Goal: Task Accomplishment & Management: Complete application form

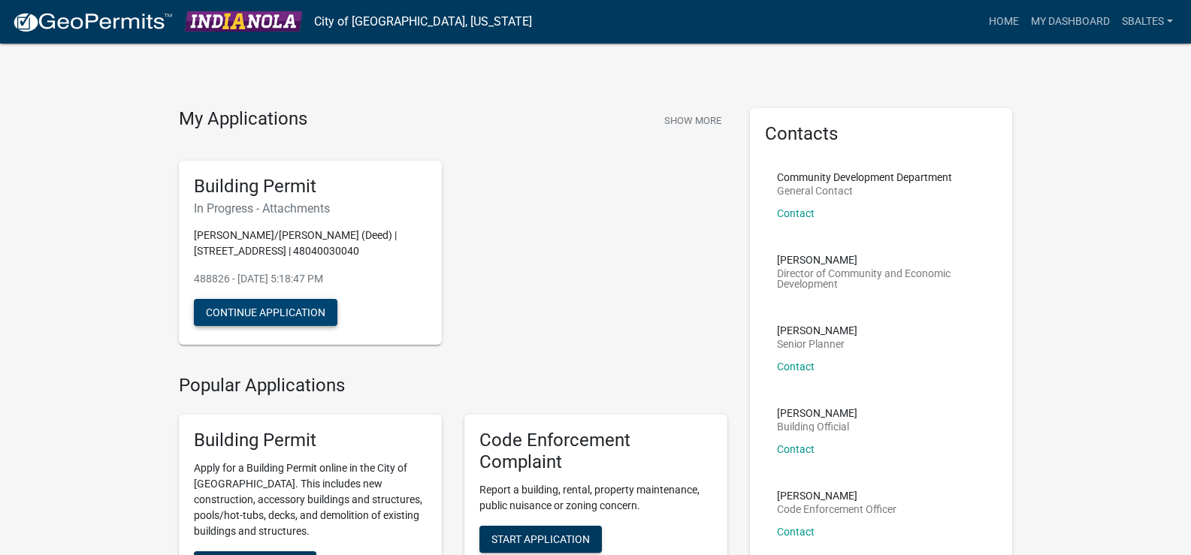
click at [302, 326] on button "Continue Application" at bounding box center [266, 312] width 144 height 27
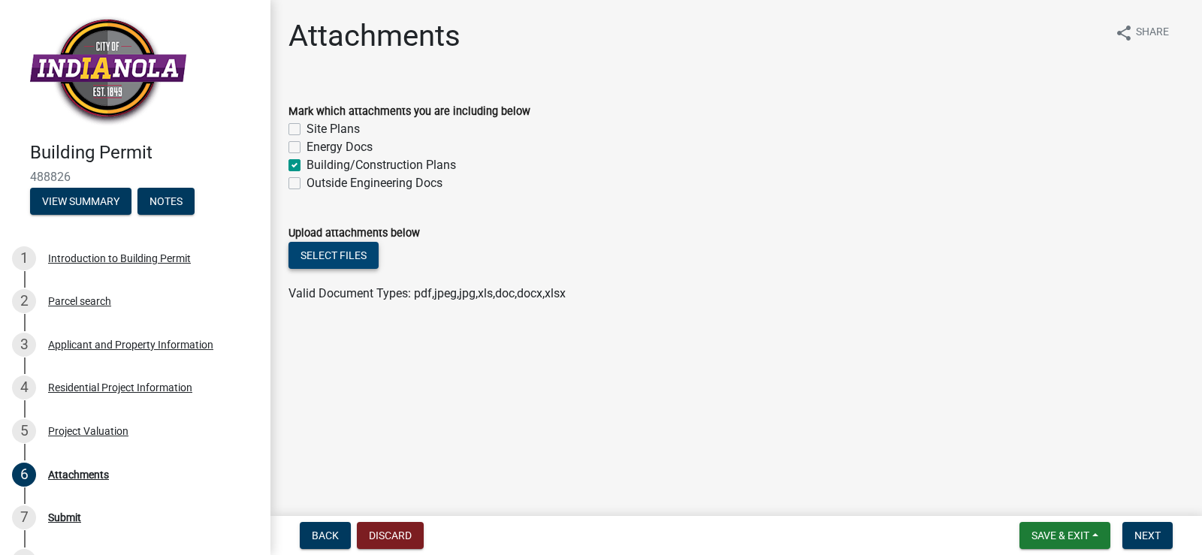
click at [358, 255] on button "Select files" at bounding box center [334, 255] width 90 height 27
click at [352, 259] on button "Select files" at bounding box center [334, 255] width 90 height 27
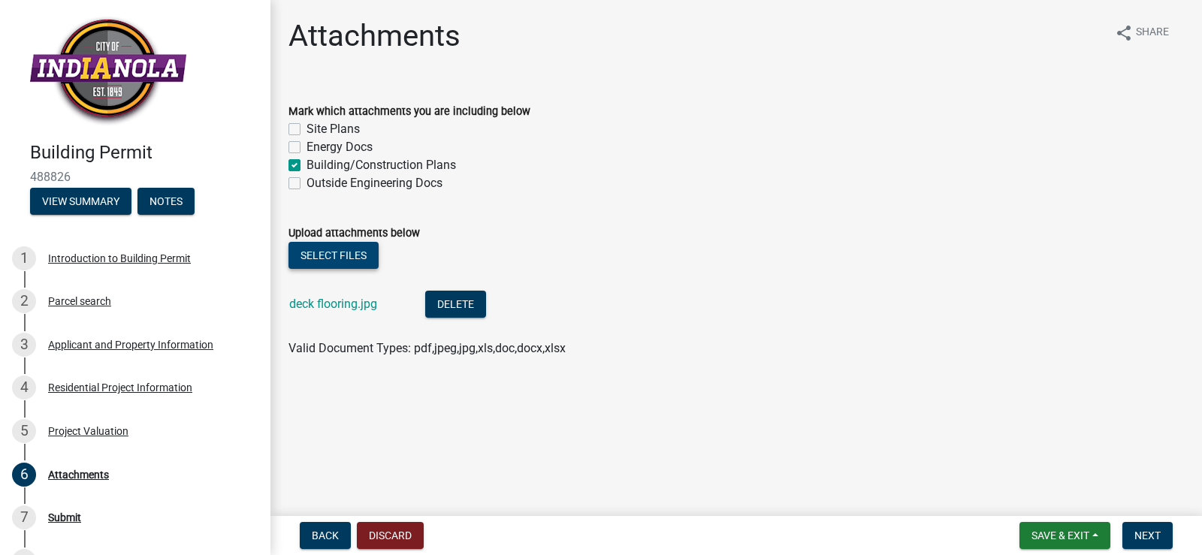
click at [328, 259] on button "Select files" at bounding box center [334, 255] width 90 height 27
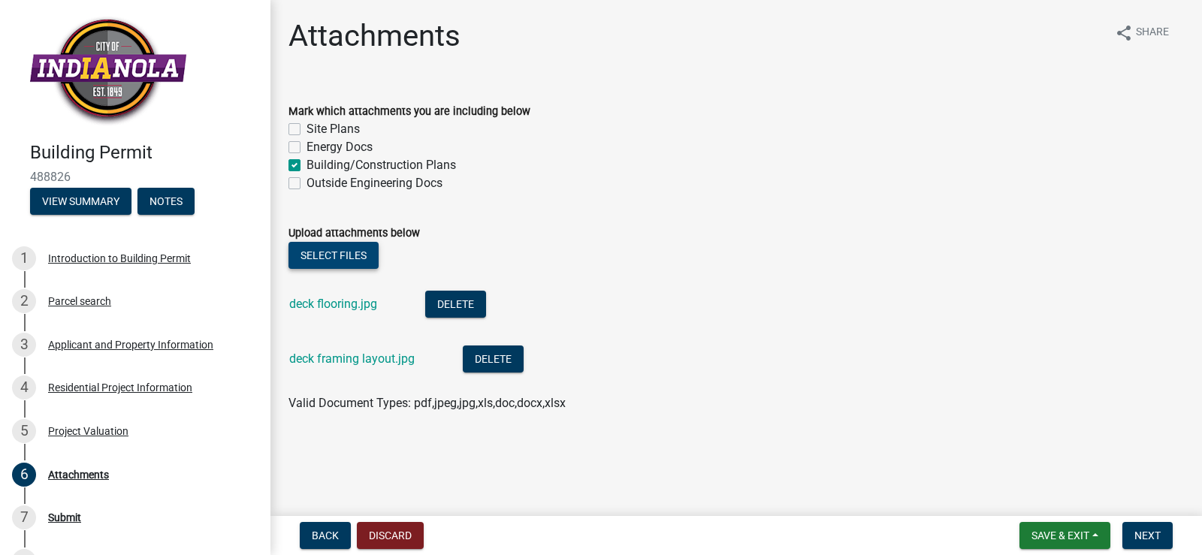
click at [327, 254] on button "Select files" at bounding box center [334, 255] width 90 height 27
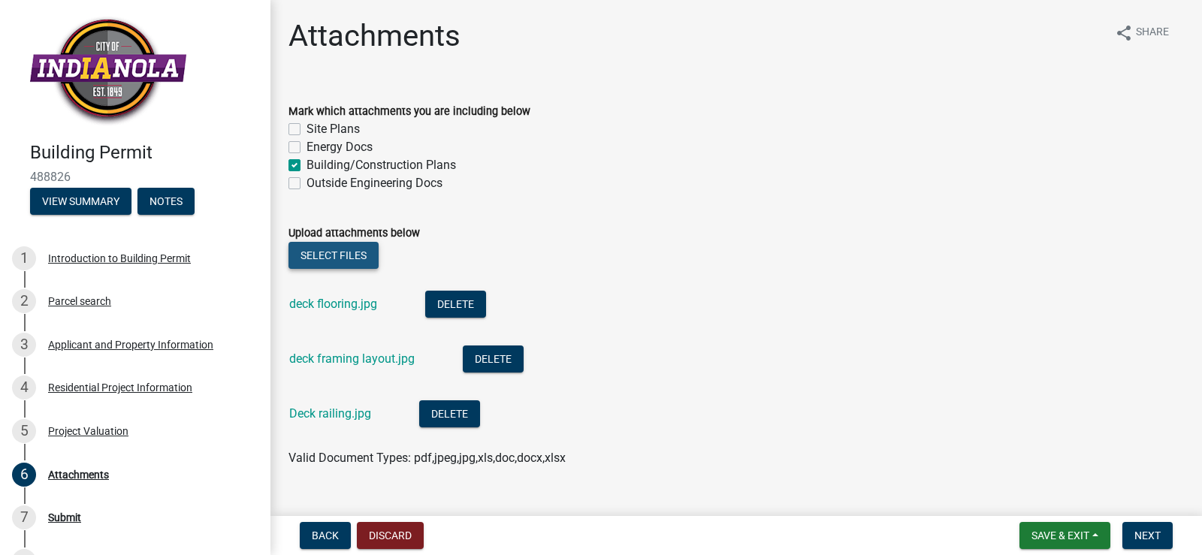
click at [358, 253] on button "Select files" at bounding box center [334, 255] width 90 height 27
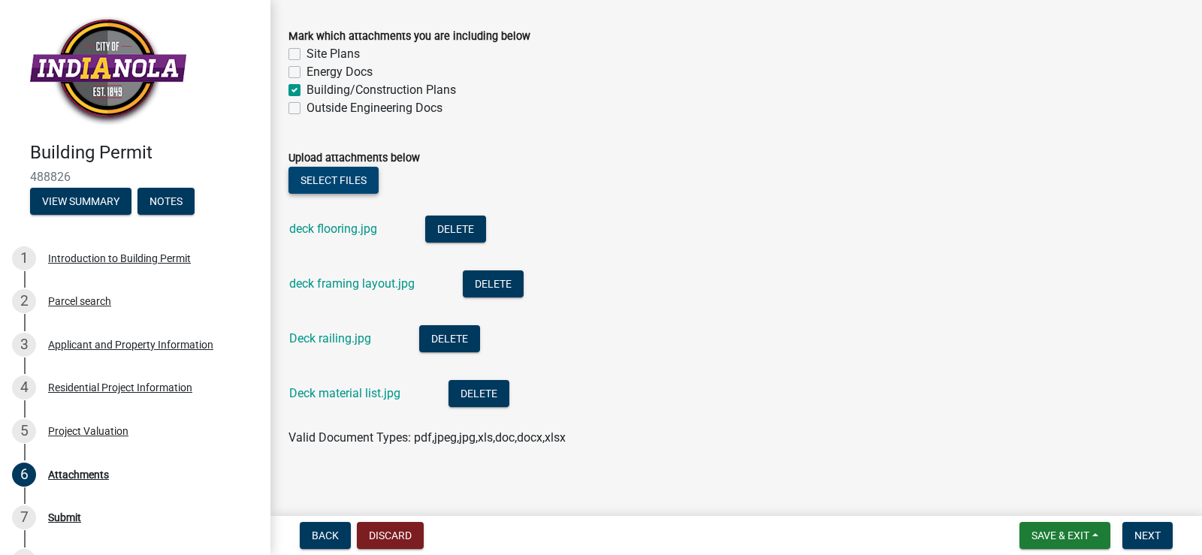
scroll to position [84, 0]
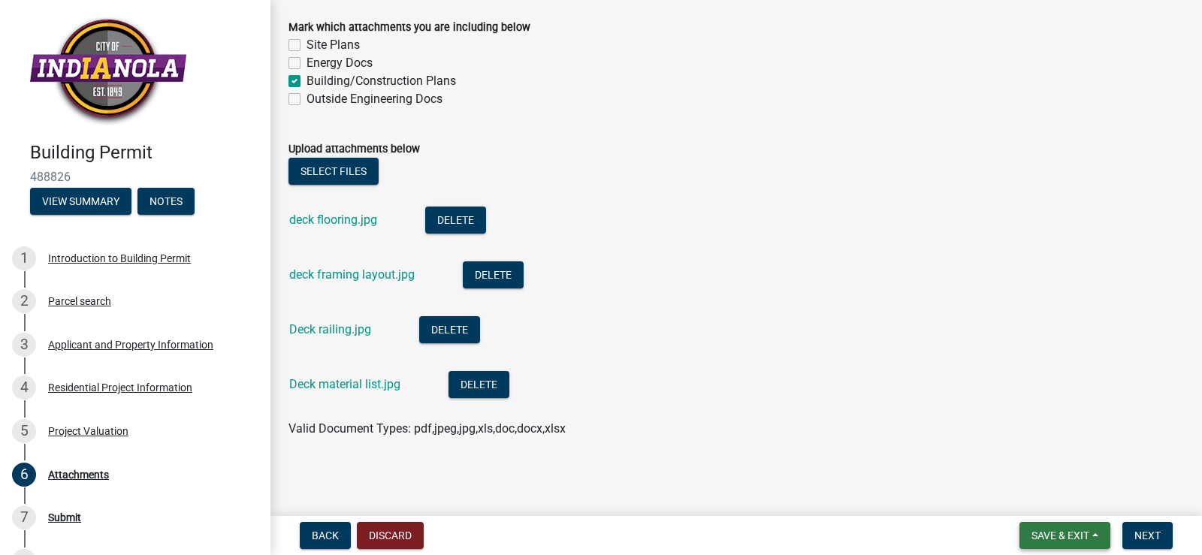
click at [1067, 535] on span "Save & Exit" at bounding box center [1061, 536] width 58 height 12
click at [1032, 464] on button "Save" at bounding box center [1050, 461] width 120 height 36
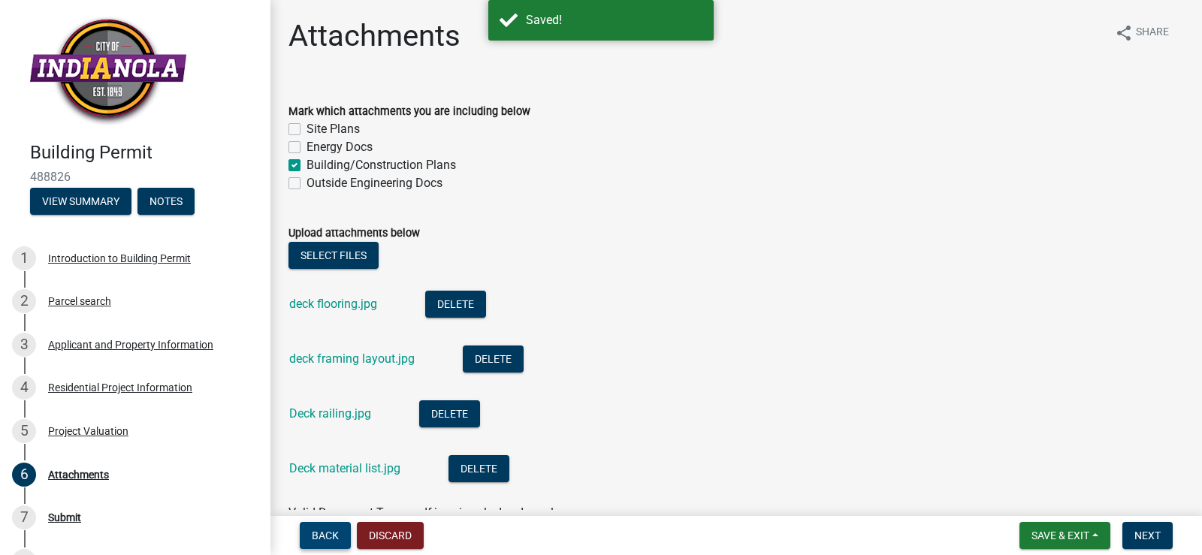
click at [328, 532] on span "Back" at bounding box center [325, 536] width 27 height 12
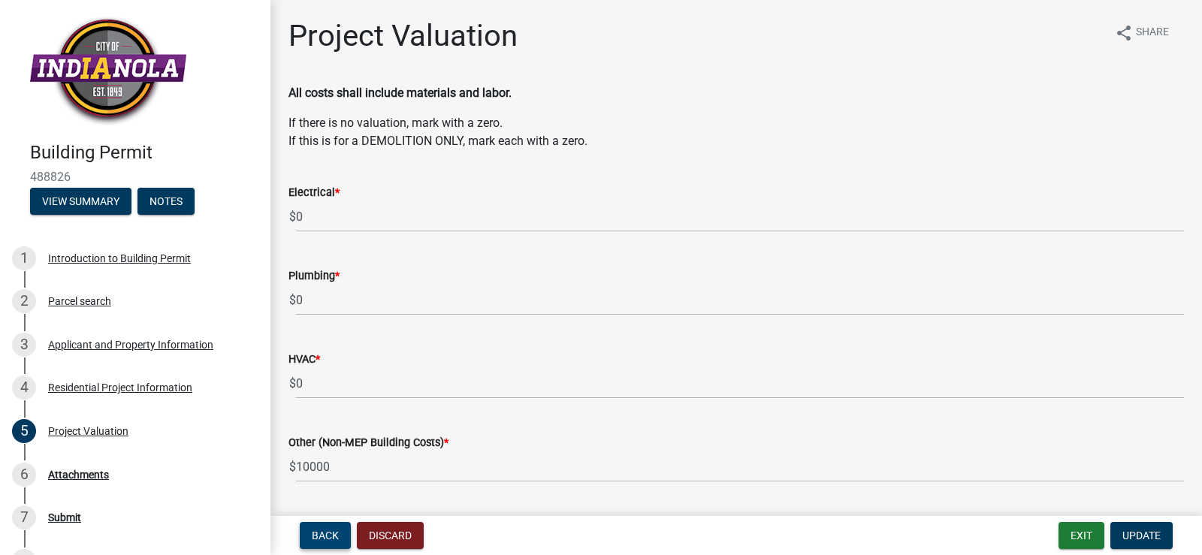
click at [328, 532] on span "Back" at bounding box center [325, 536] width 27 height 12
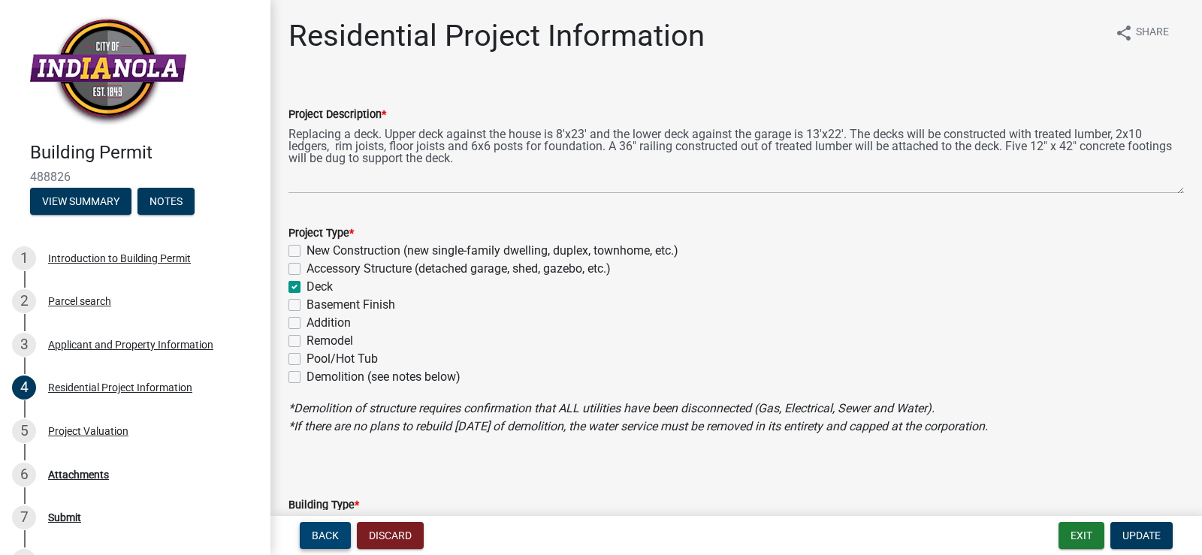
click at [325, 535] on span "Back" at bounding box center [325, 536] width 27 height 12
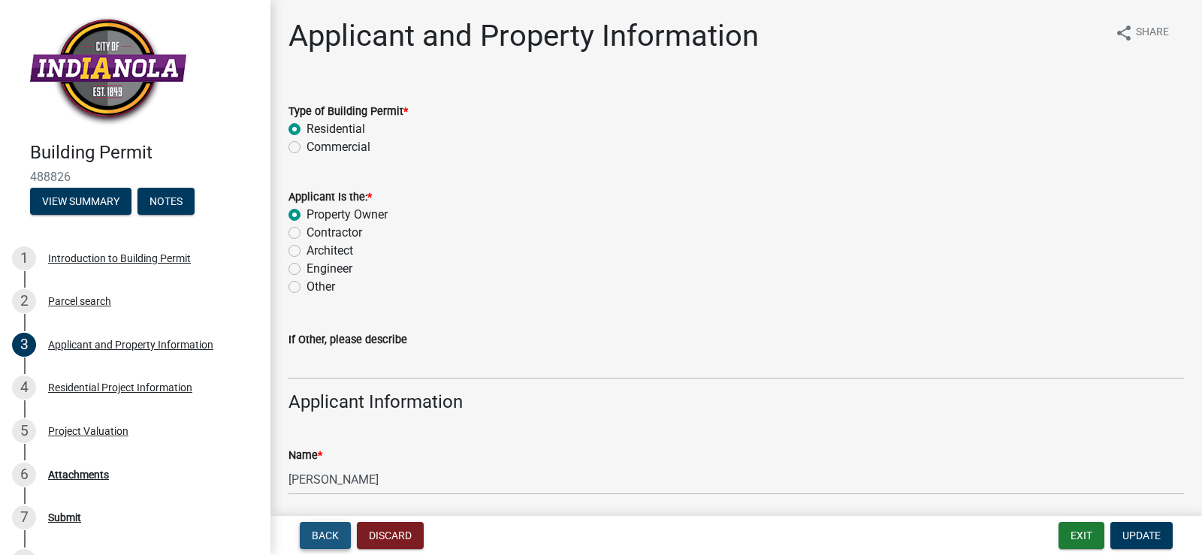
click at [327, 538] on span "Back" at bounding box center [325, 536] width 27 height 12
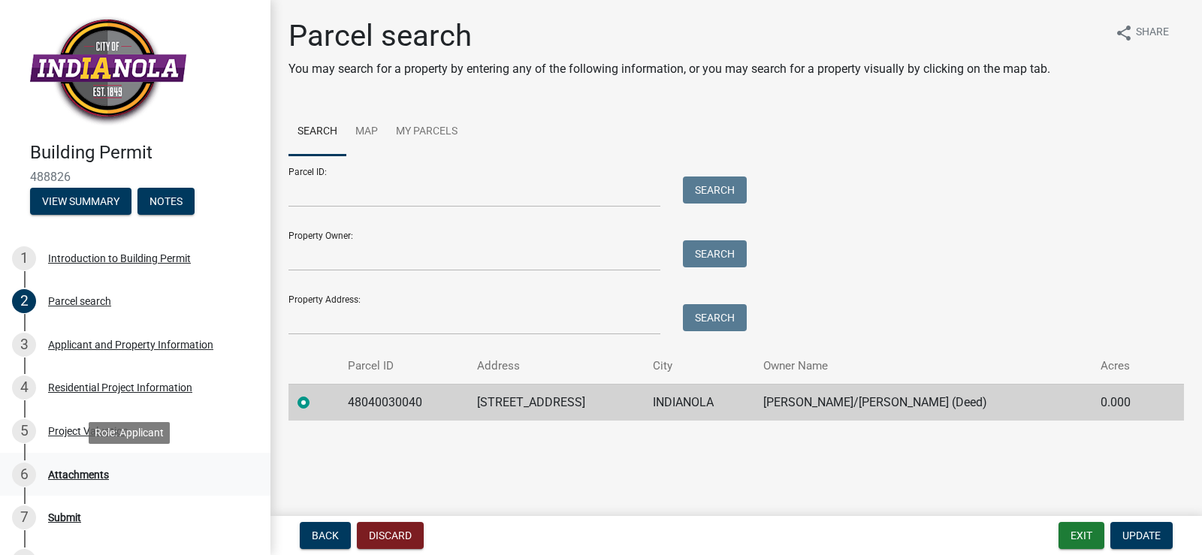
click at [86, 476] on div "Attachments" at bounding box center [78, 475] width 61 height 11
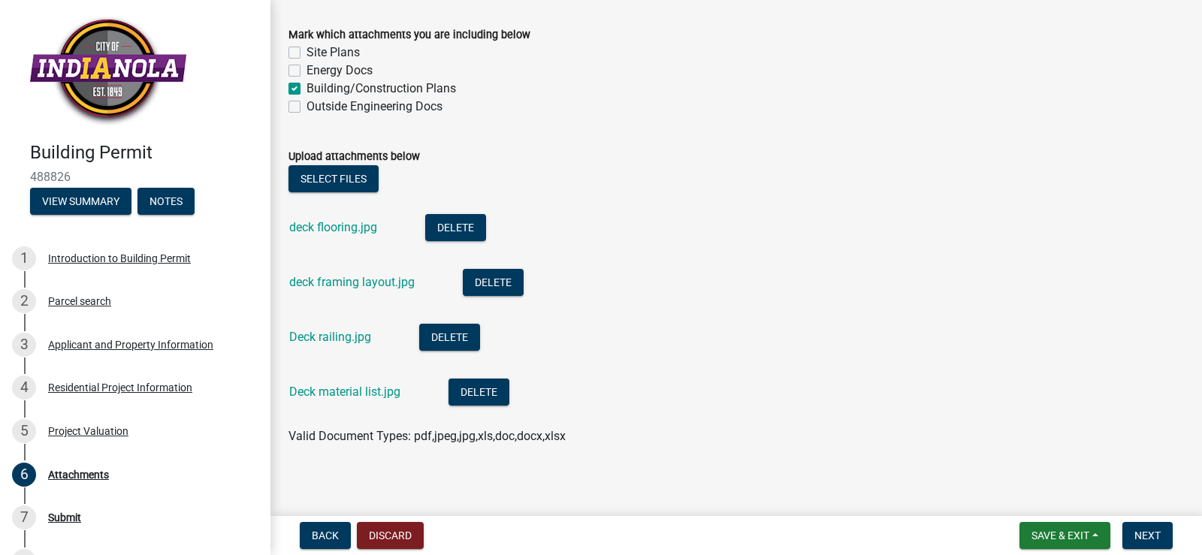
scroll to position [84, 0]
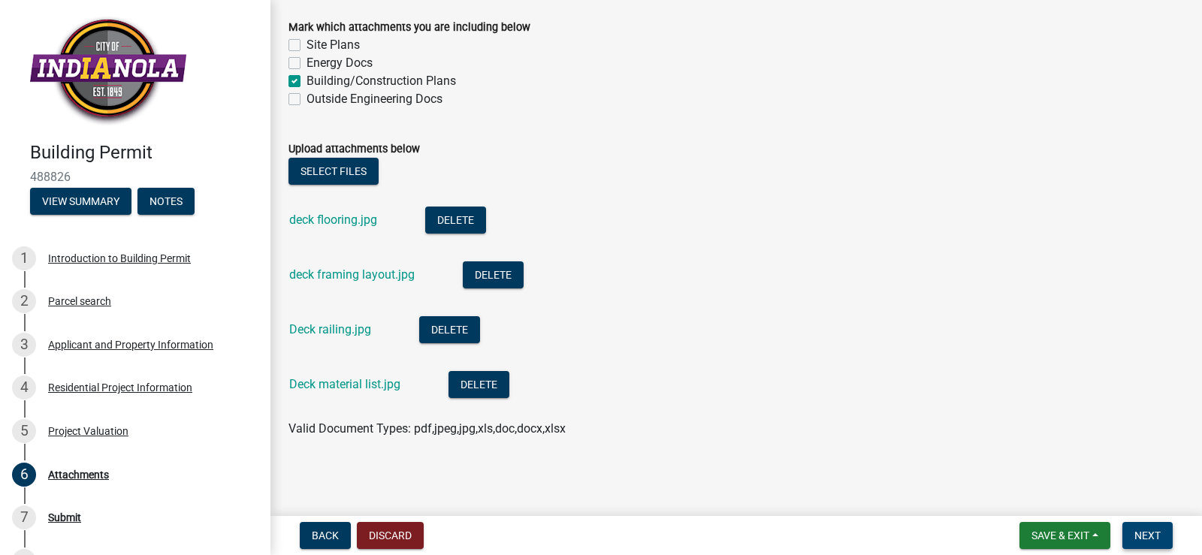
click at [1145, 540] on span "Next" at bounding box center [1148, 536] width 26 height 12
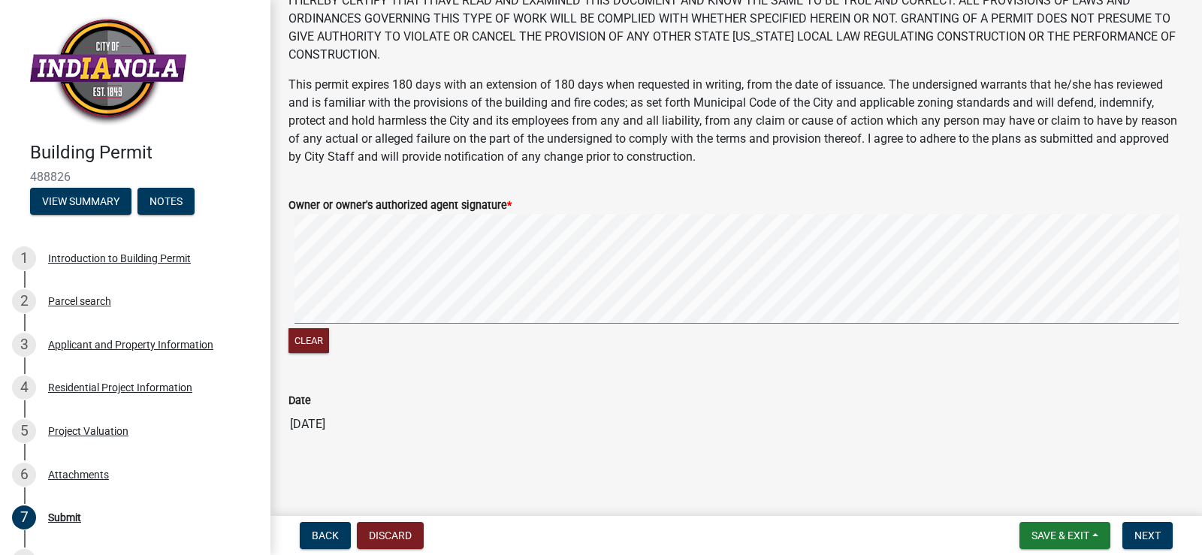
scroll to position [0, 0]
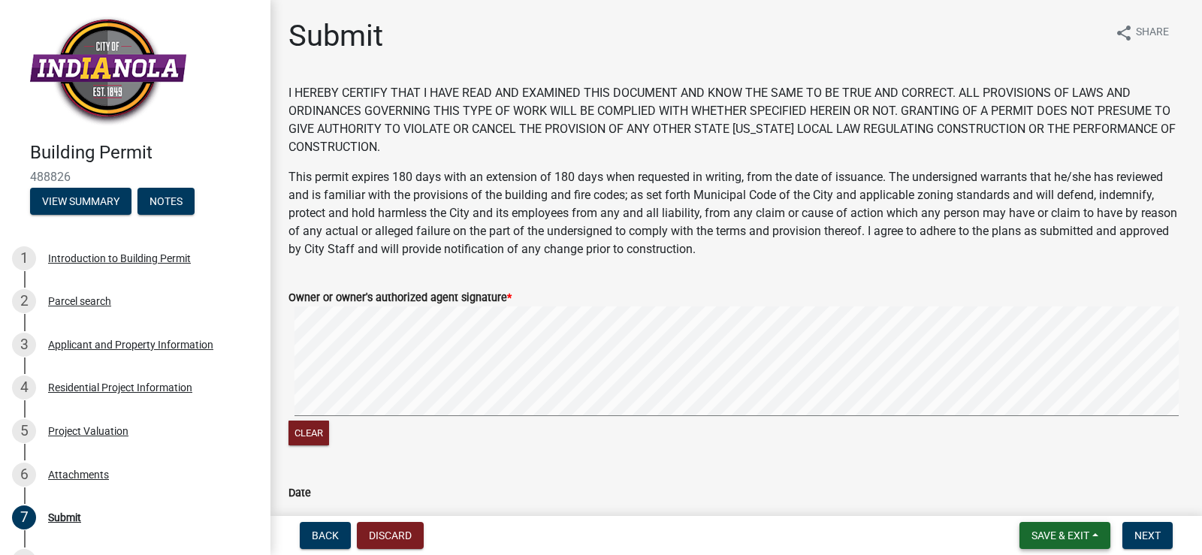
click at [1059, 532] on span "Save & Exit" at bounding box center [1061, 536] width 58 height 12
click at [1026, 461] on button "Save" at bounding box center [1050, 461] width 120 height 36
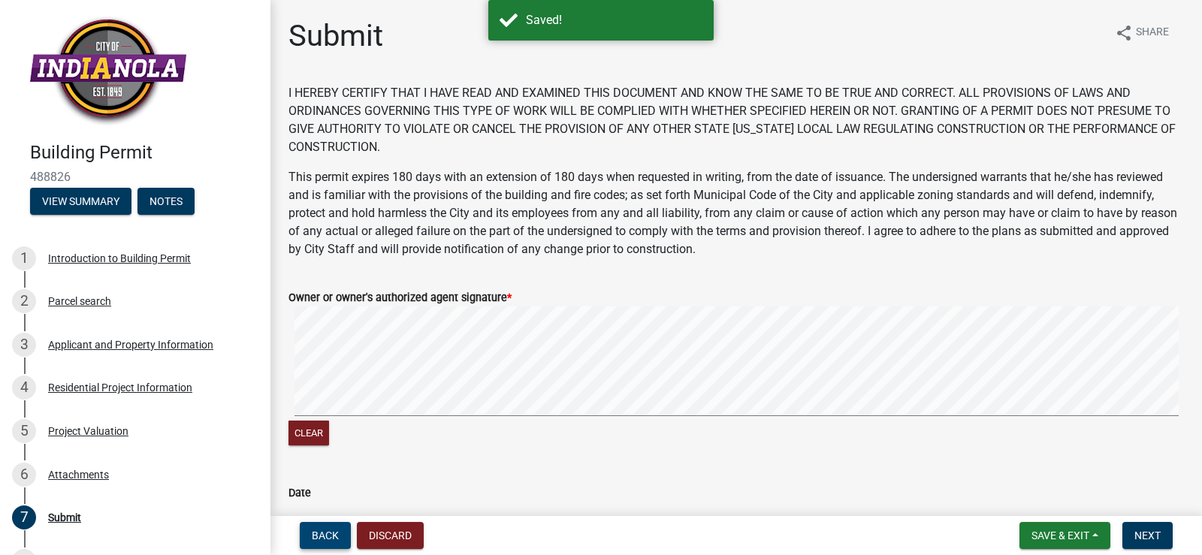
click at [331, 534] on span "Back" at bounding box center [325, 536] width 27 height 12
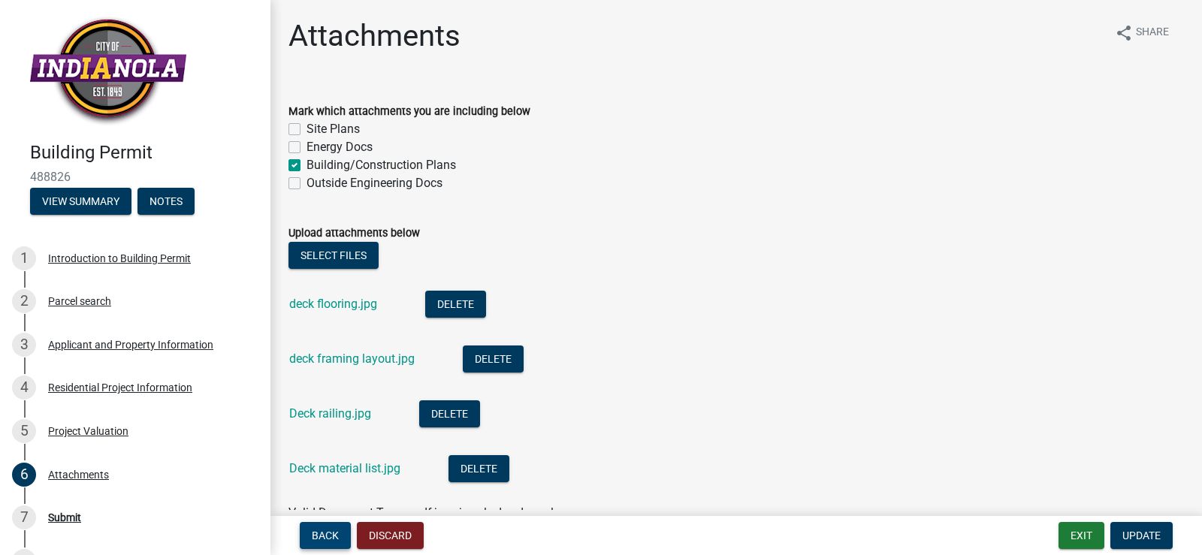
click at [324, 537] on span "Back" at bounding box center [325, 536] width 27 height 12
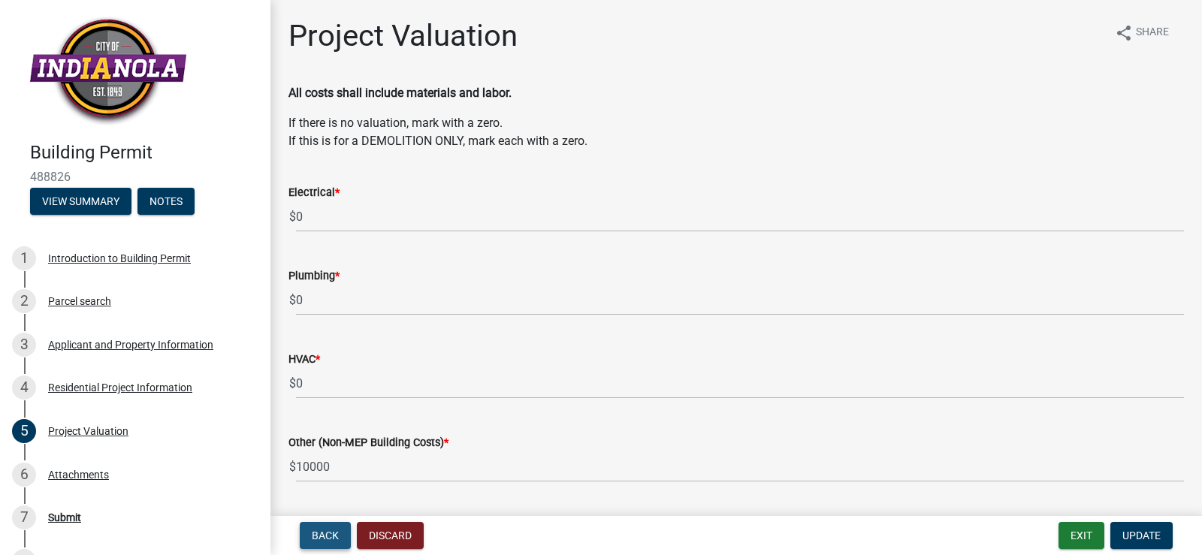
click at [324, 537] on span "Back" at bounding box center [325, 536] width 27 height 12
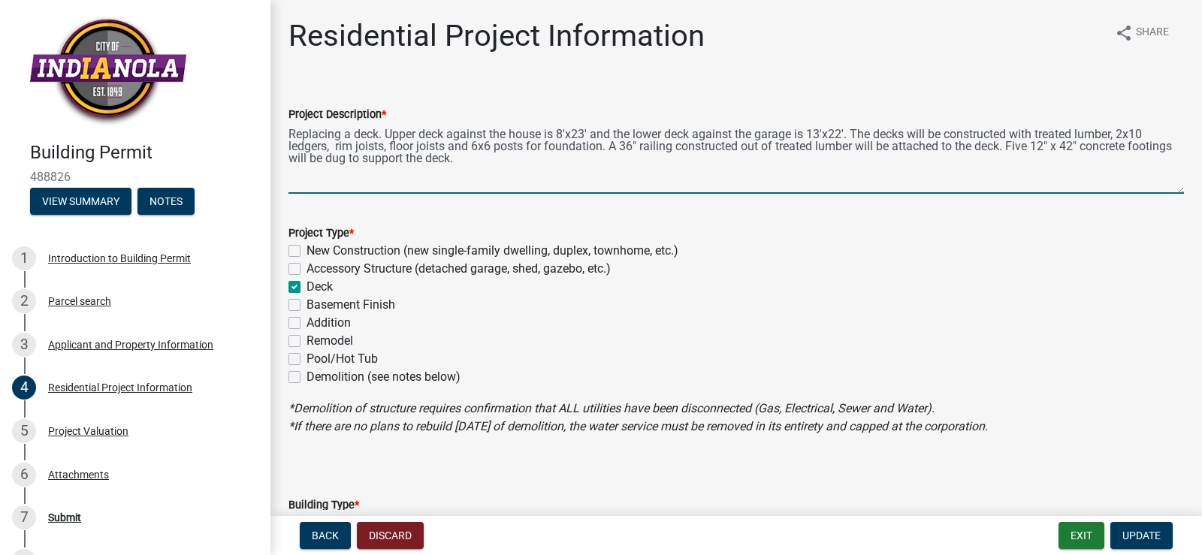
click at [528, 160] on textarea "Replacing a deck. Upper deck against the house is 8'x23' and the lower deck aga…" at bounding box center [737, 158] width 896 height 71
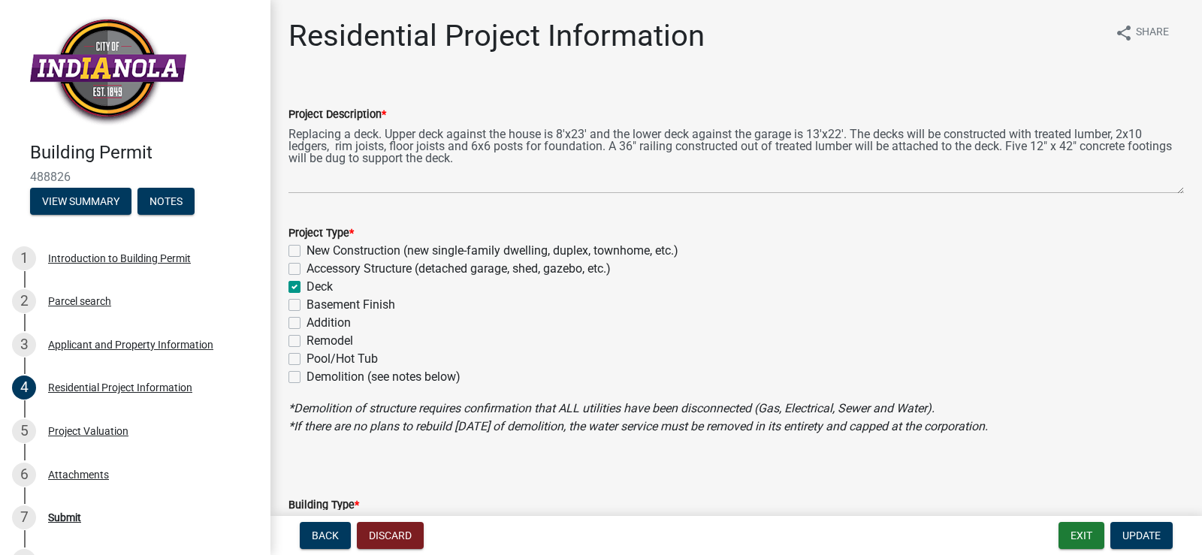
drag, startPoint x: 1078, startPoint y: 30, endPoint x: 999, endPoint y: 41, distance: 79.0
click at [999, 41] on div "Residential Project Information share Share" at bounding box center [737, 42] width 896 height 48
click at [331, 534] on span "Back" at bounding box center [325, 536] width 27 height 12
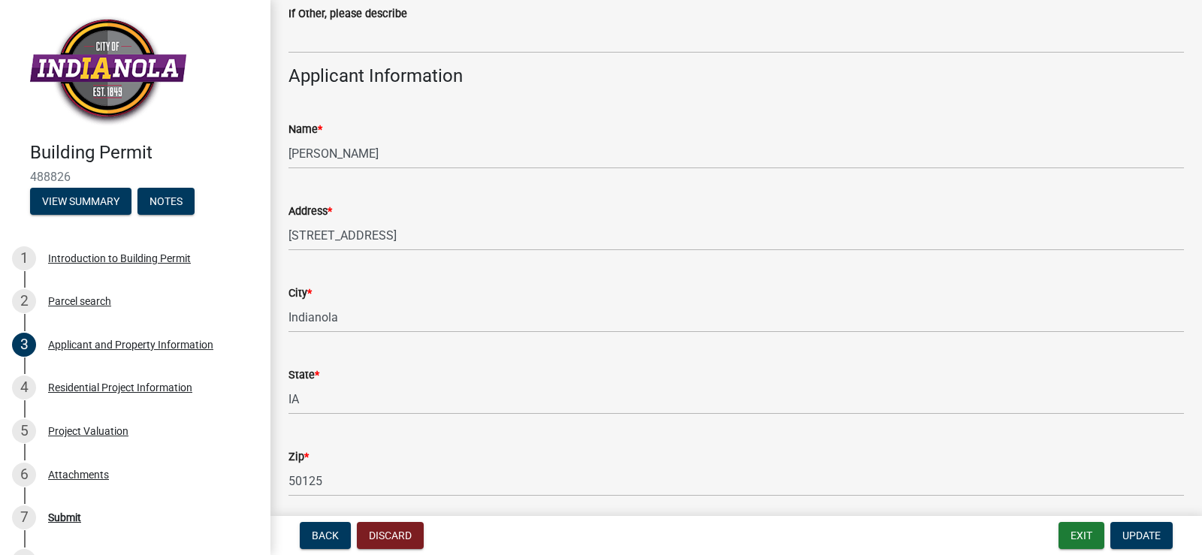
scroll to position [331, 0]
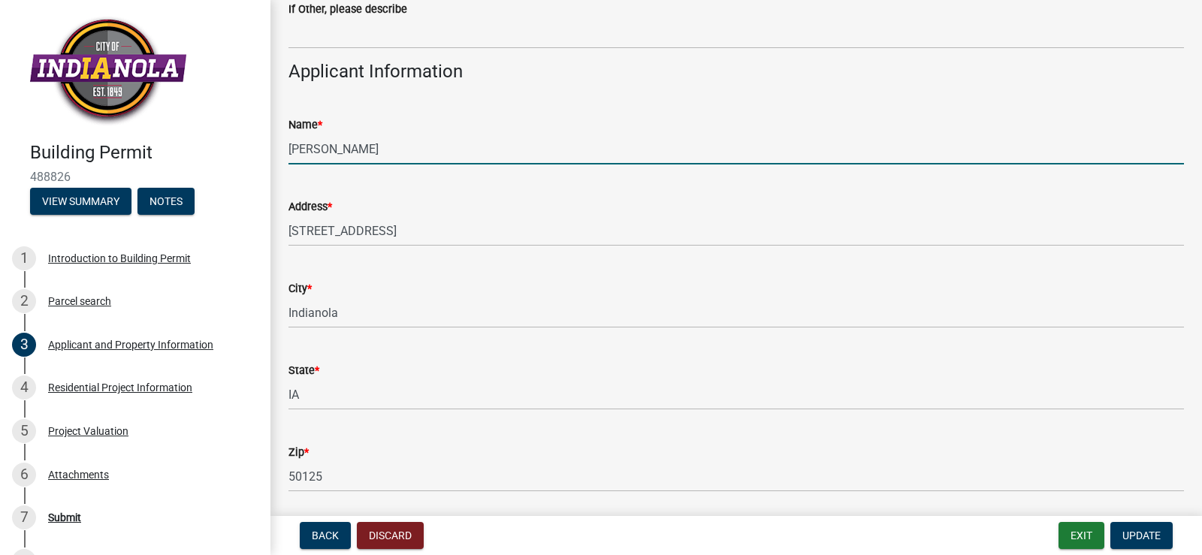
drag, startPoint x: 289, startPoint y: 150, endPoint x: 392, endPoint y: 159, distance: 102.6
click at [392, 159] on input "[PERSON_NAME]" at bounding box center [737, 149] width 896 height 31
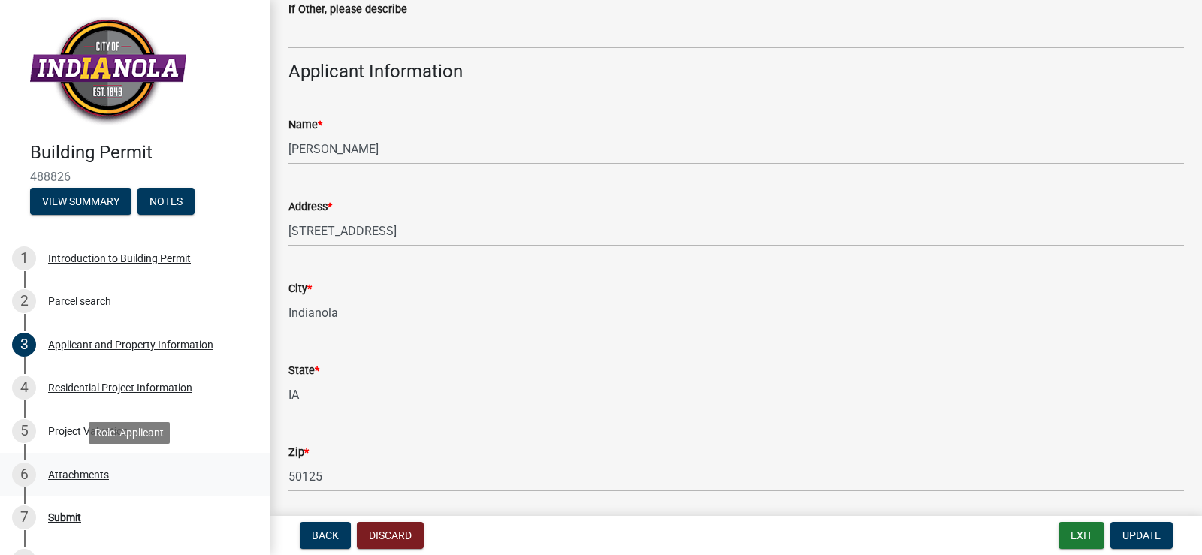
click at [72, 475] on div "Attachments" at bounding box center [78, 475] width 61 height 11
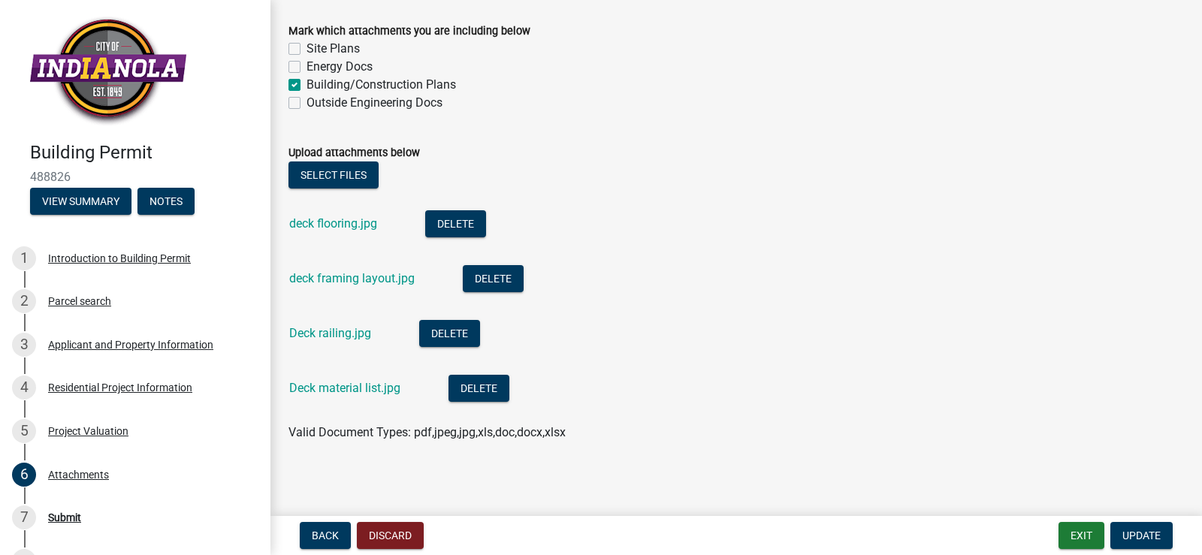
scroll to position [84, 0]
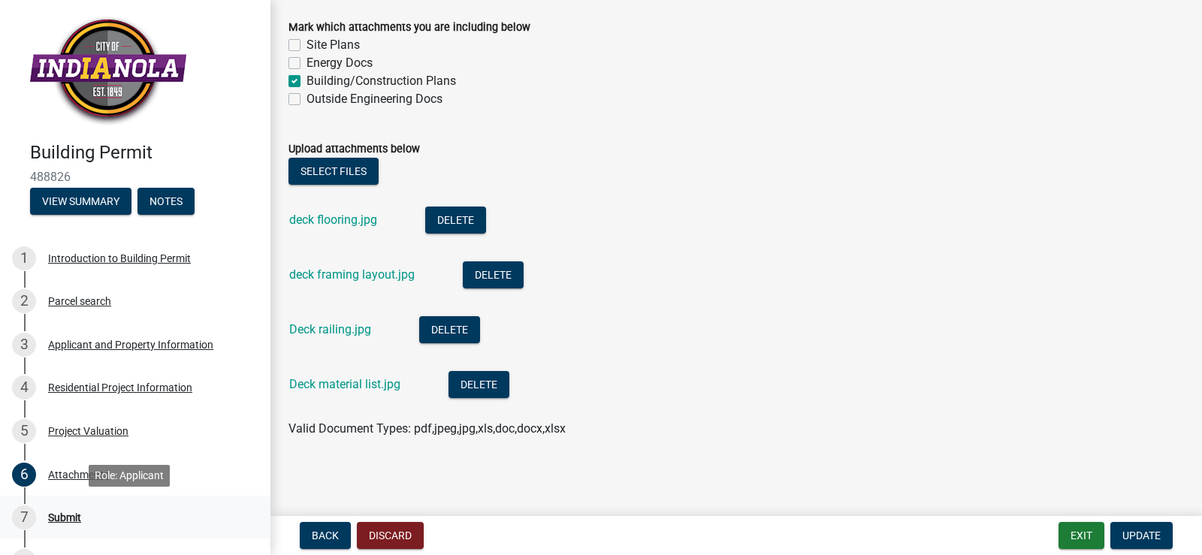
click at [64, 515] on div "Submit" at bounding box center [64, 518] width 33 height 11
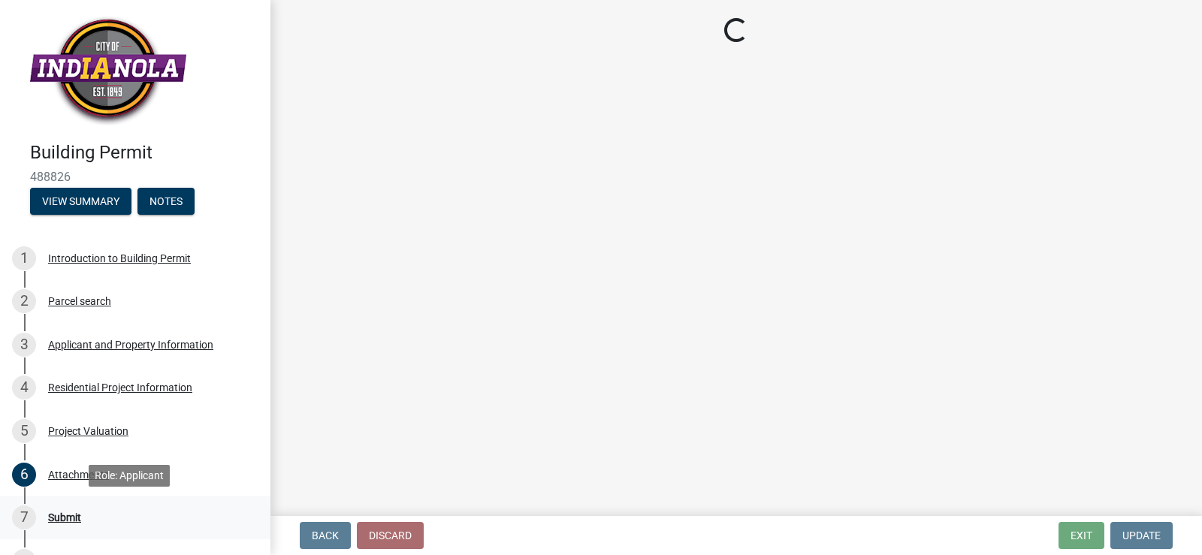
scroll to position [0, 0]
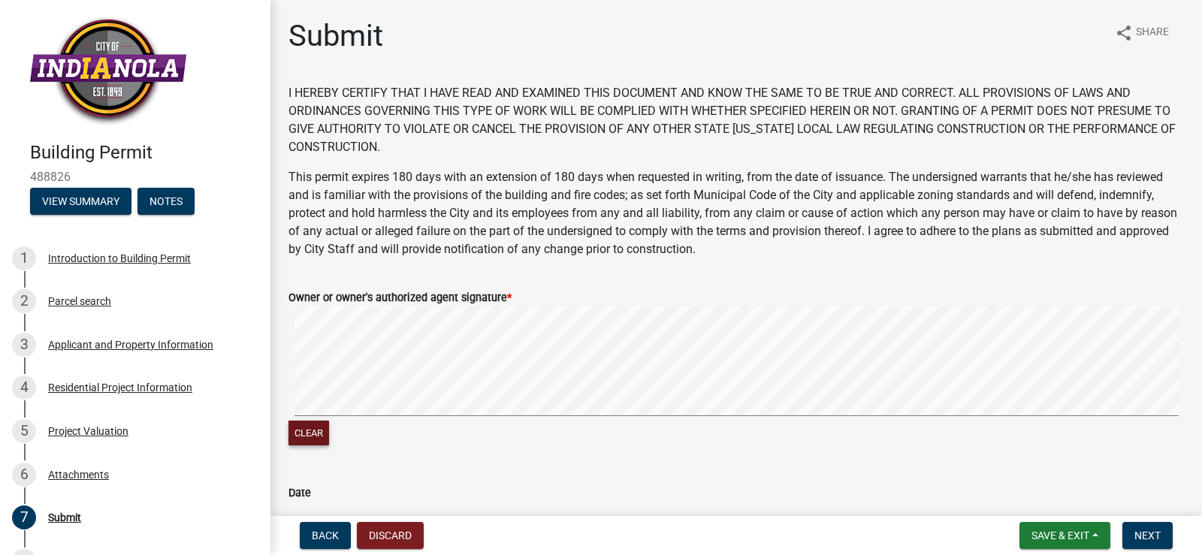
click at [305, 436] on button "Clear" at bounding box center [309, 433] width 41 height 25
click at [44, 543] on link "8 Residential Building Permit Application" at bounding box center [135, 562] width 271 height 44
click at [528, 428] on div "Clear" at bounding box center [737, 378] width 896 height 143
click at [509, 419] on signature-pad at bounding box center [737, 364] width 896 height 114
click at [1149, 537] on span "Next" at bounding box center [1148, 536] width 26 height 12
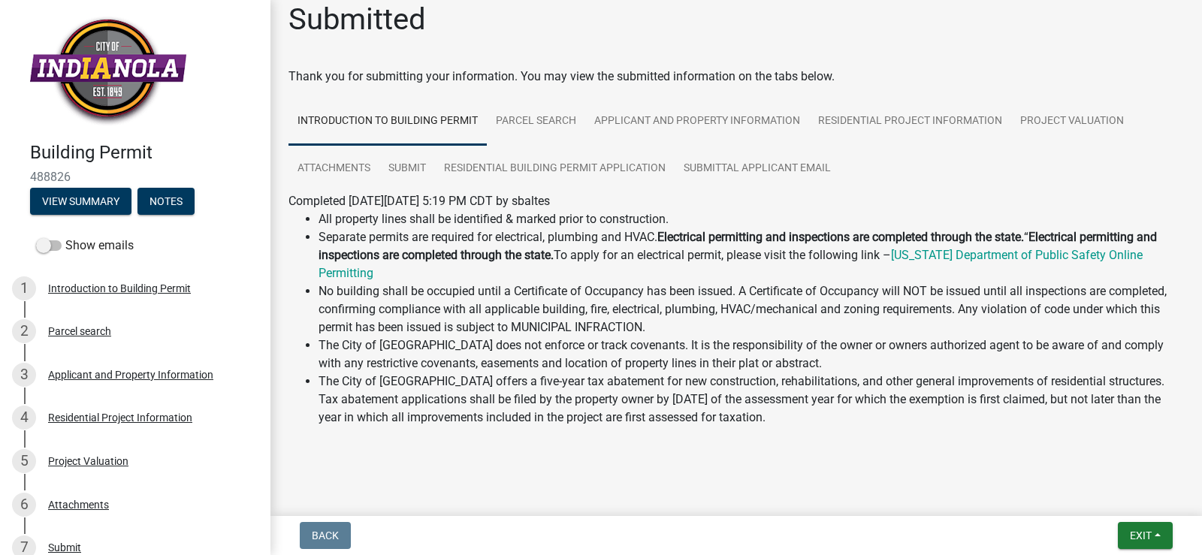
scroll to position [22, 0]
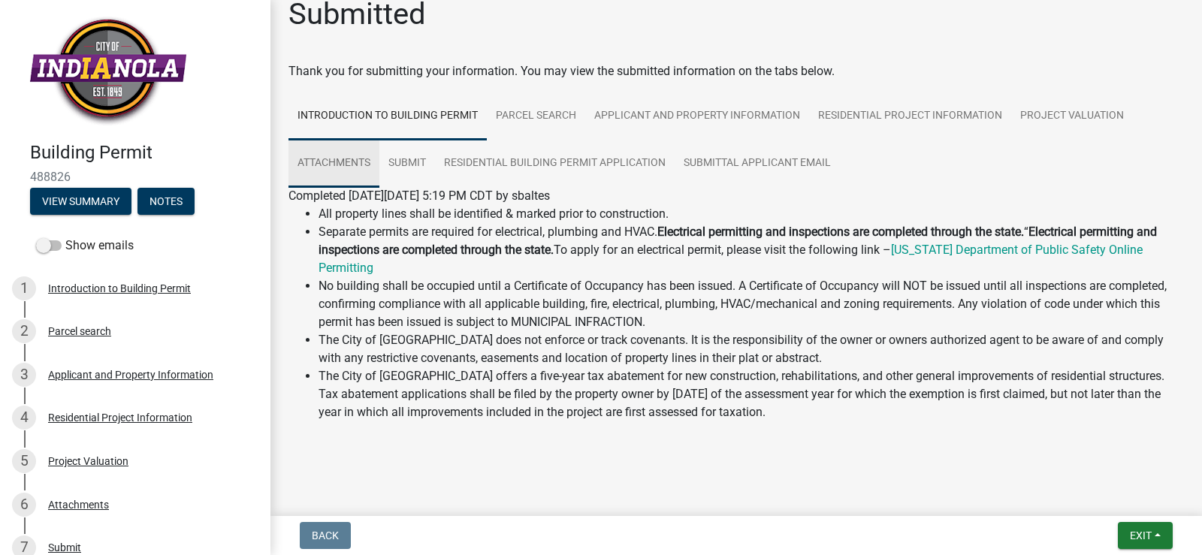
click at [373, 177] on link "Attachments" at bounding box center [334, 164] width 91 height 48
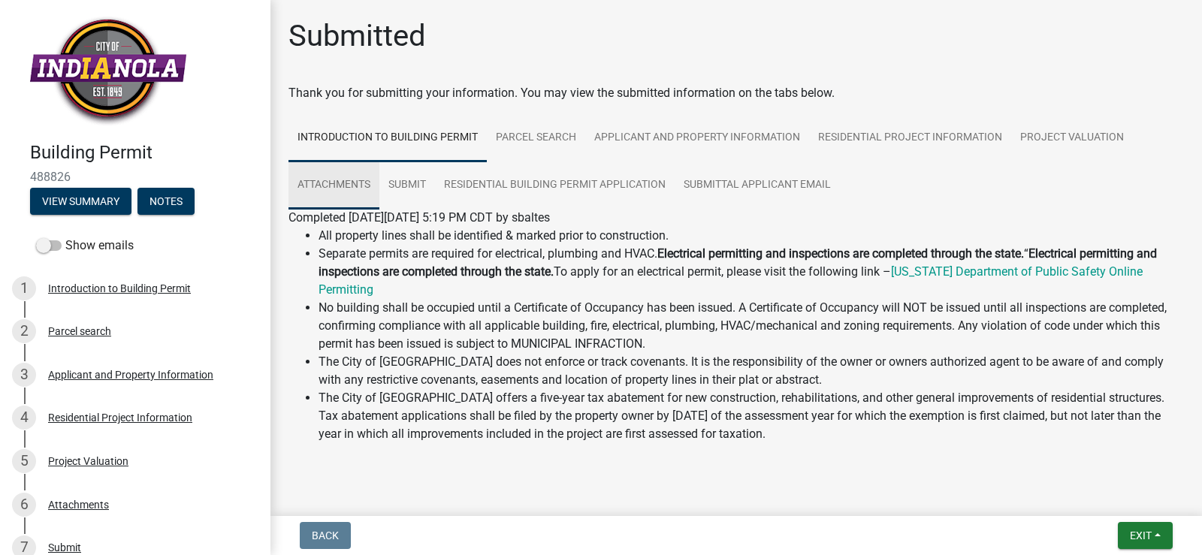
click at [373, 177] on link "Attachments" at bounding box center [334, 186] width 91 height 48
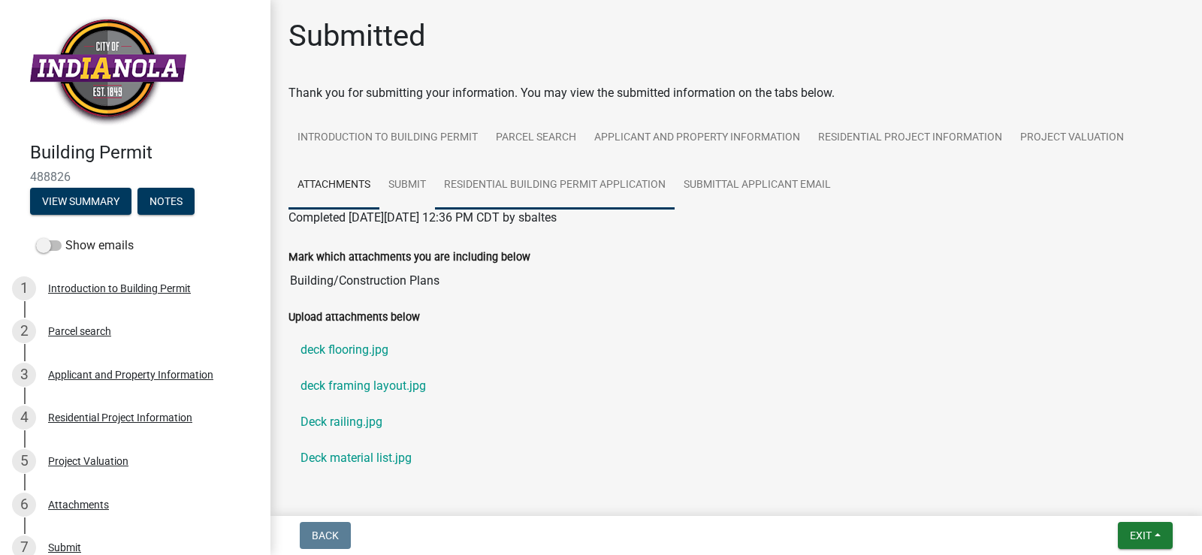
click at [482, 186] on link "Residential Building Permit Application" at bounding box center [555, 186] width 240 height 48
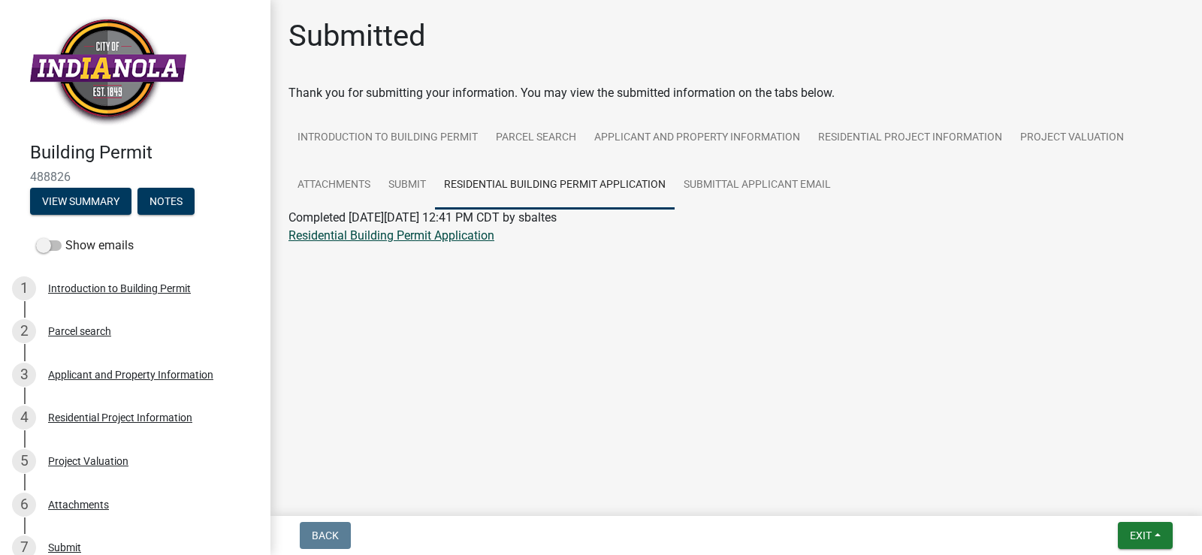
click at [457, 237] on link "Residential Building Permit Application" at bounding box center [392, 235] width 206 height 14
click at [730, 186] on link "Submittal Applicant Email" at bounding box center [757, 186] width 165 height 48
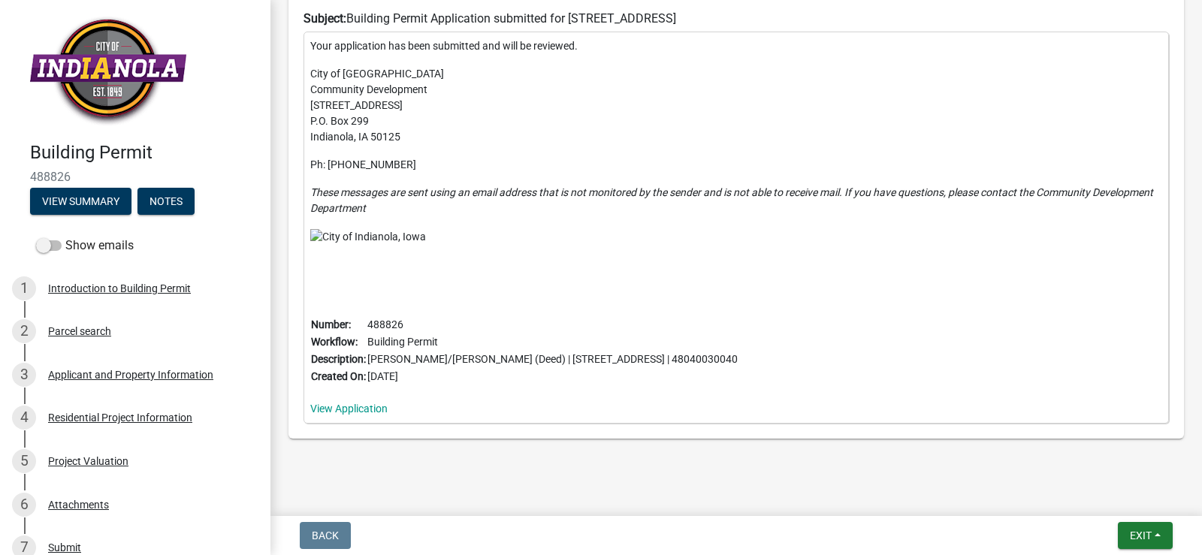
scroll to position [488, 0]
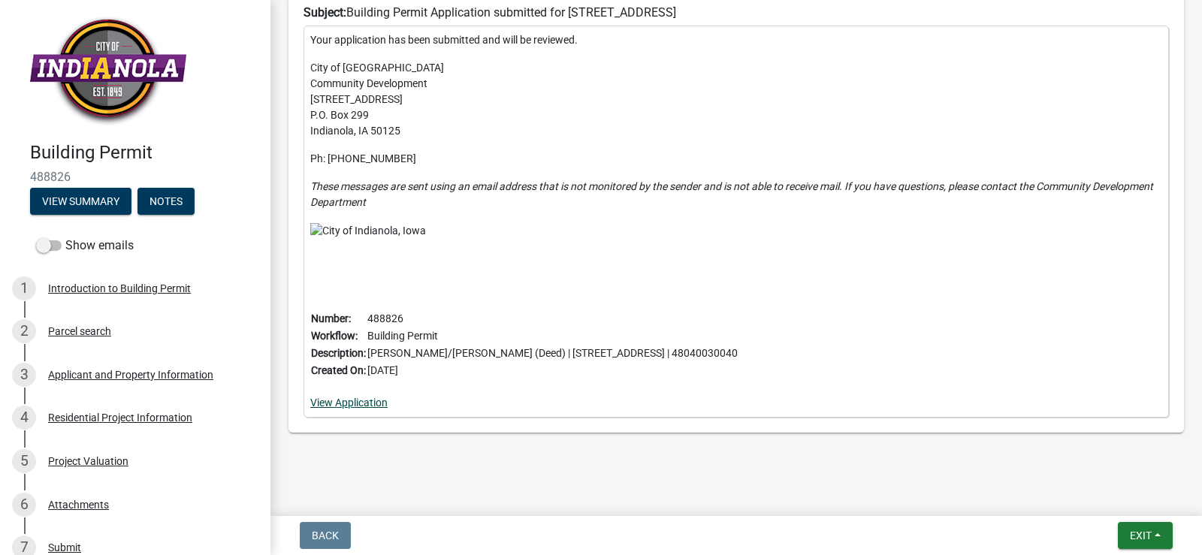
click at [350, 401] on link "View Application" at bounding box center [348, 403] width 77 height 12
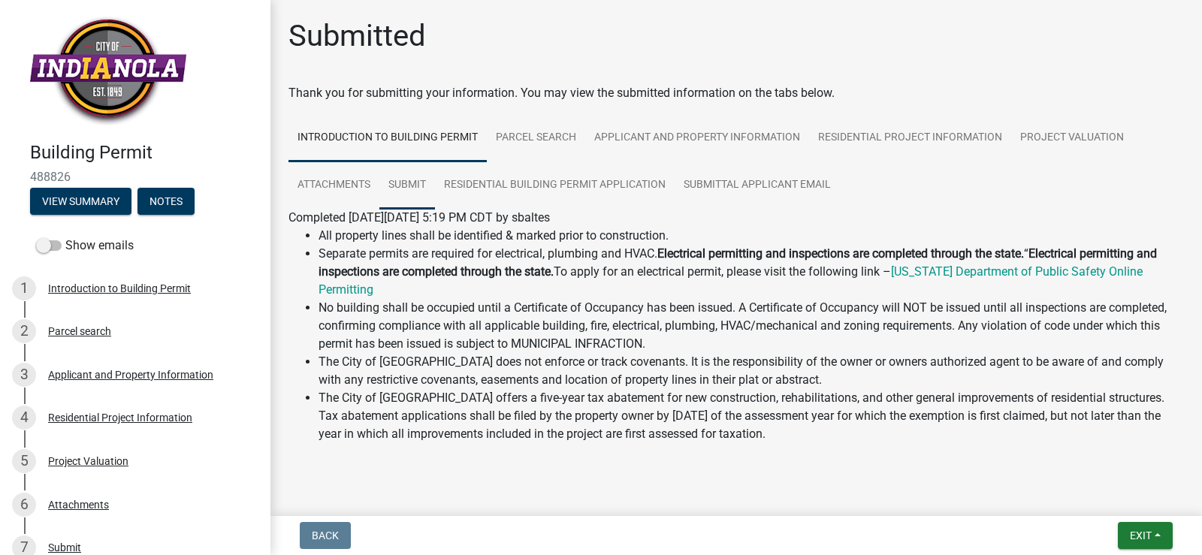
click at [414, 183] on link "Submit" at bounding box center [408, 186] width 56 height 48
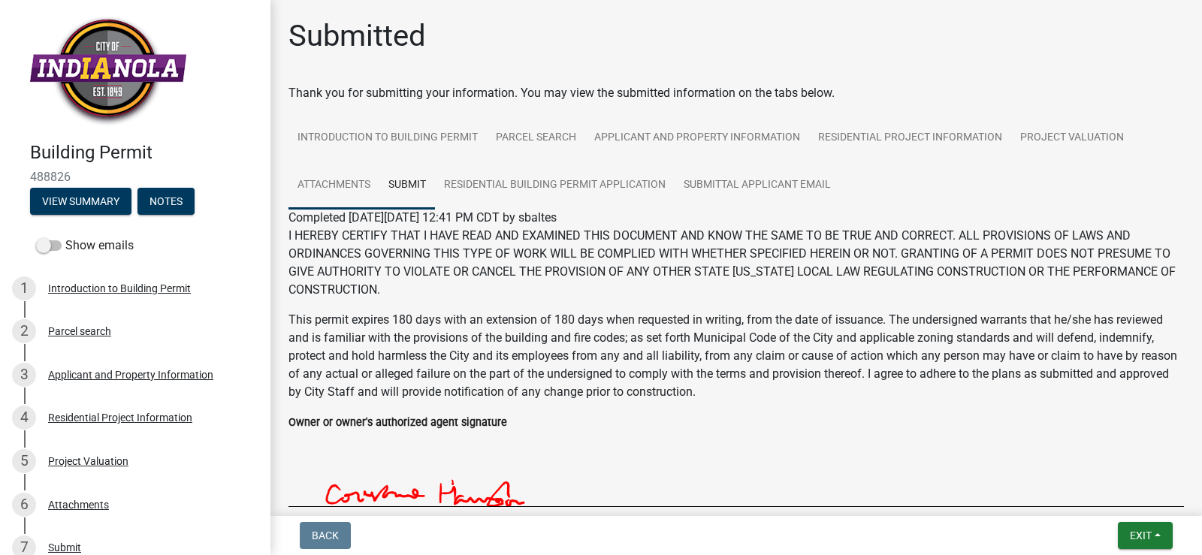
click at [346, 183] on link "Attachments" at bounding box center [334, 186] width 91 height 48
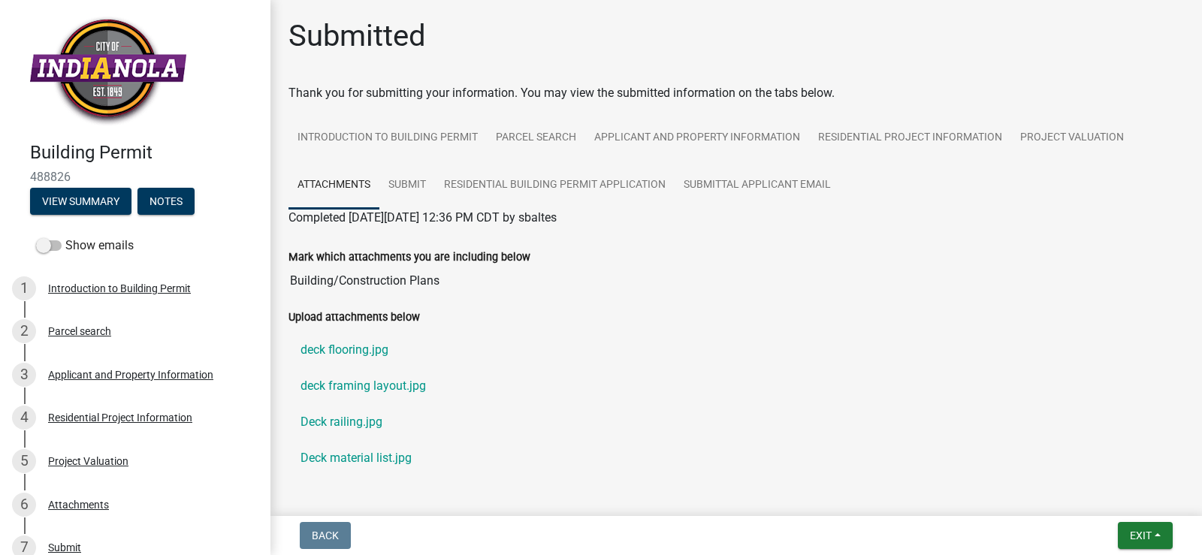
click at [1148, 176] on ul "Introduction to Building Permit Parcel search Applicant and Property Informatio…" at bounding box center [737, 161] width 896 height 95
click at [1063, 138] on link "Project Valuation" at bounding box center [1073, 138] width 122 height 48
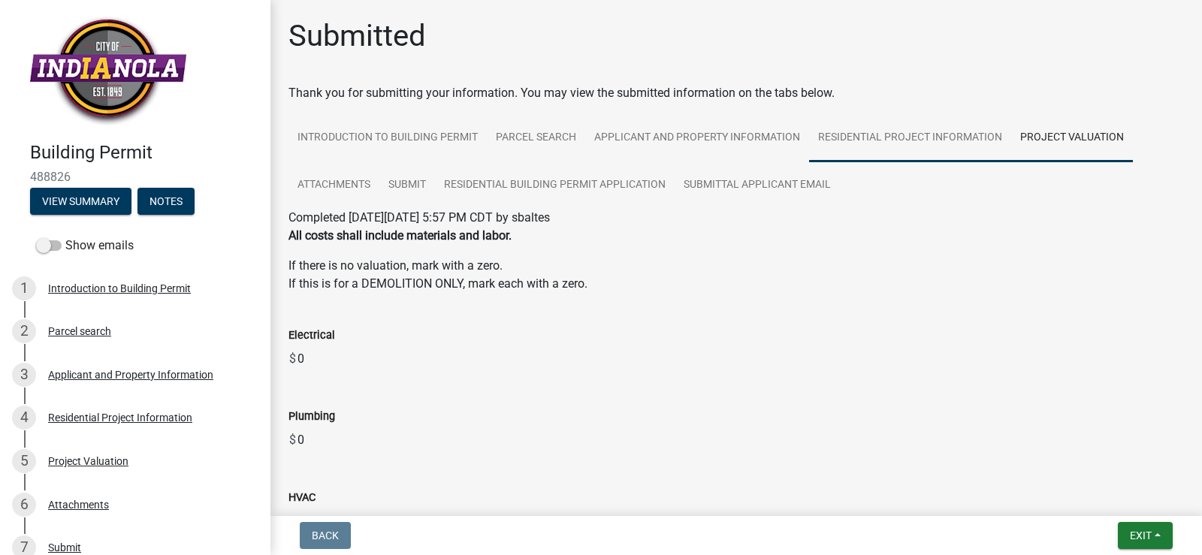
click at [898, 144] on link "Residential Project Information" at bounding box center [910, 138] width 202 height 48
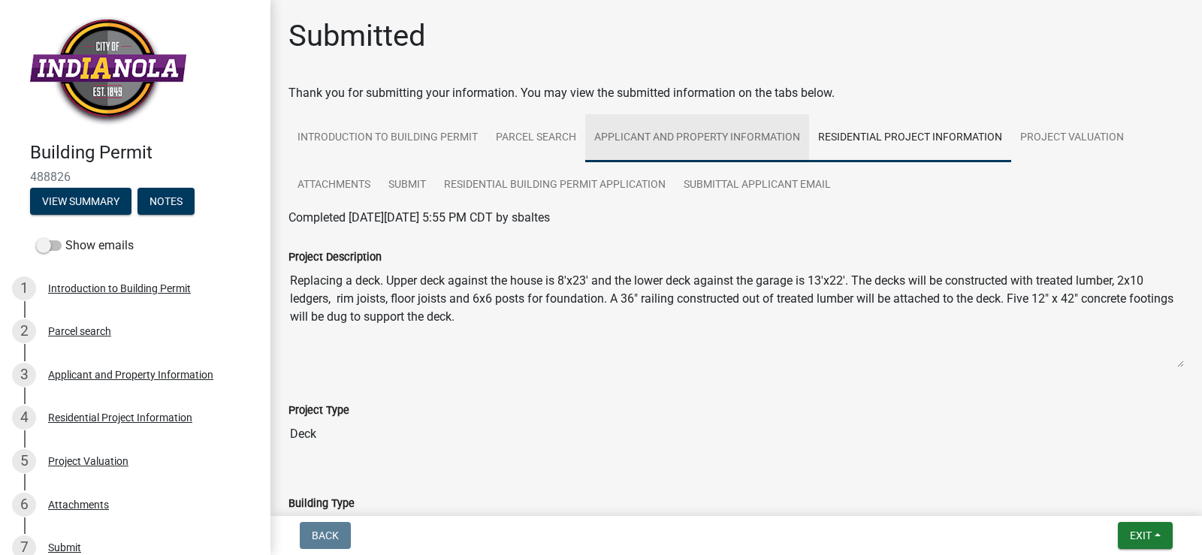
click at [726, 137] on link "Applicant and Property Information" at bounding box center [697, 138] width 224 height 48
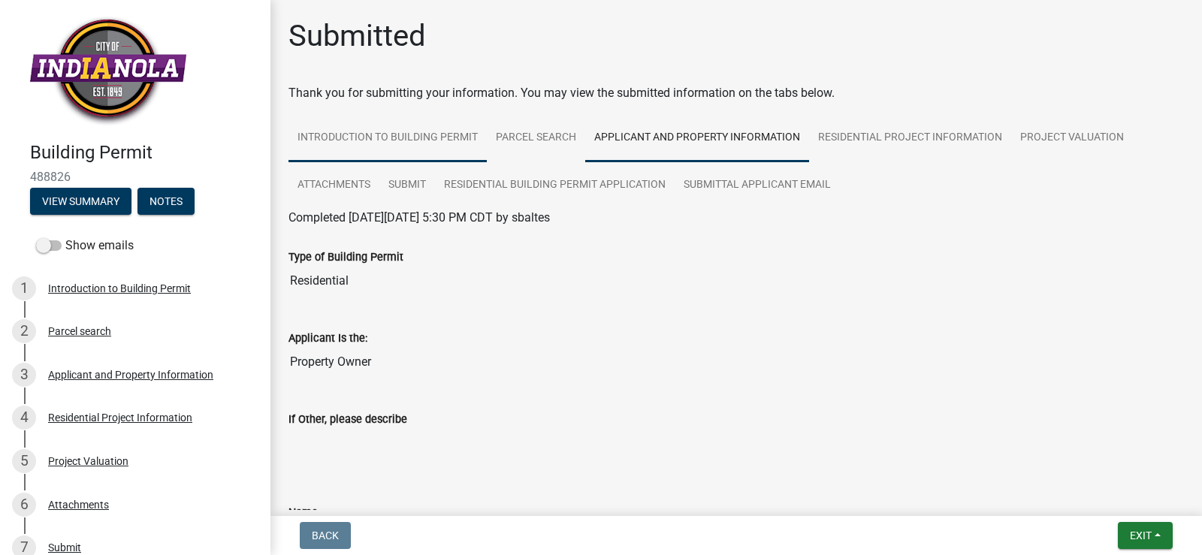
click at [393, 140] on link "Introduction to Building Permit" at bounding box center [388, 138] width 198 height 48
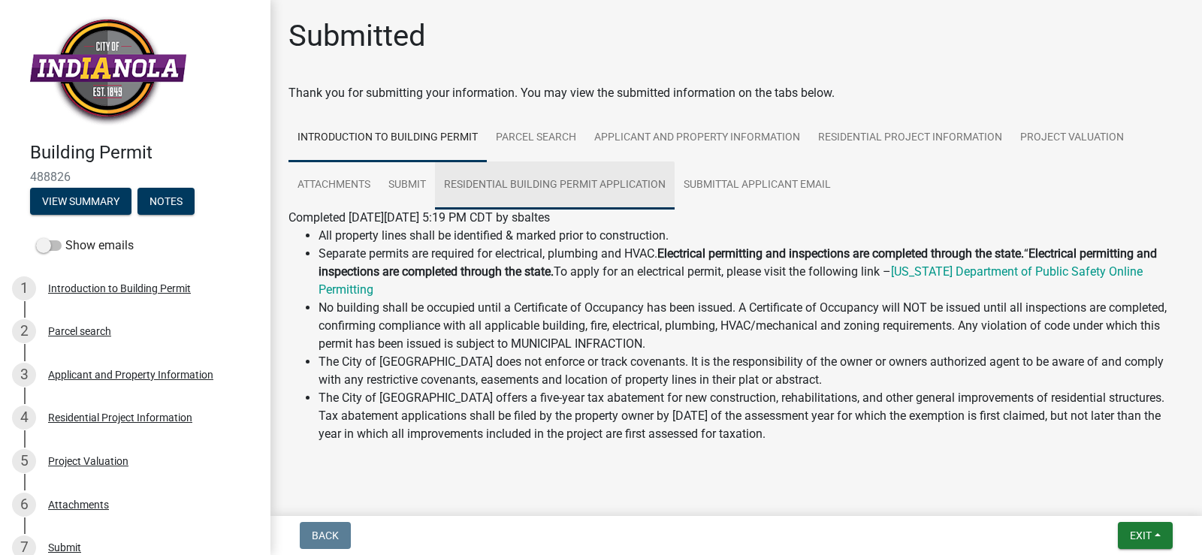
click at [620, 189] on link "Residential Building Permit Application" at bounding box center [555, 186] width 240 height 48
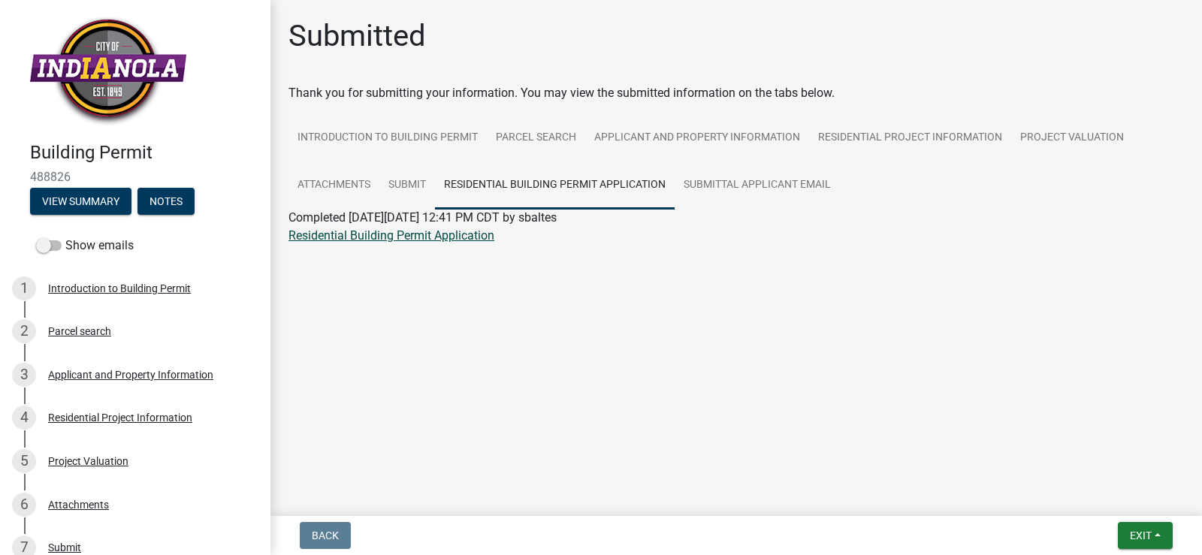
click at [443, 238] on link "Residential Building Permit Application" at bounding box center [392, 235] width 206 height 14
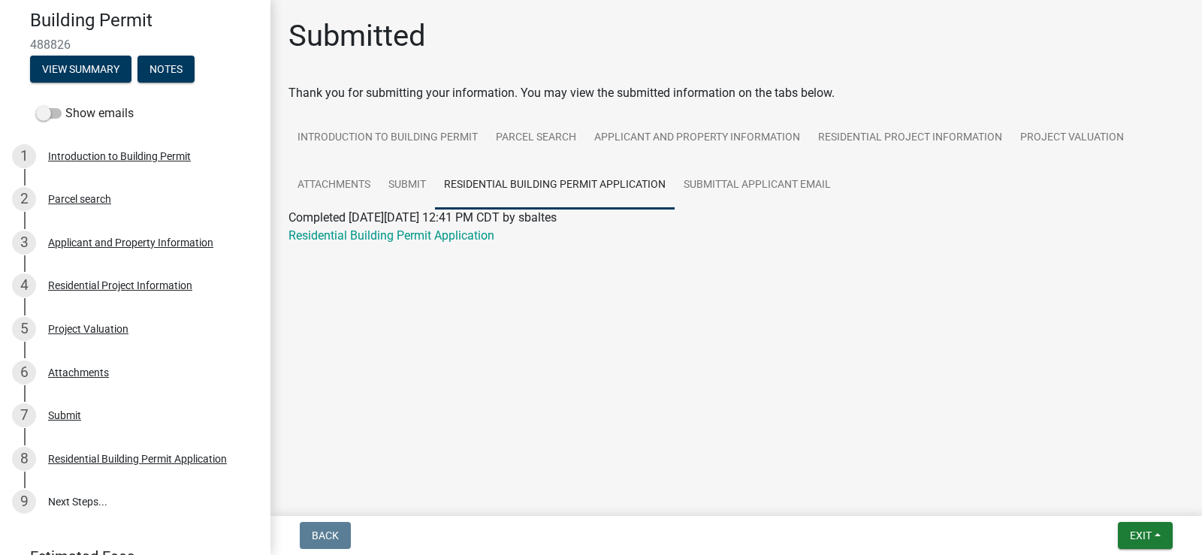
scroll to position [135, 0]
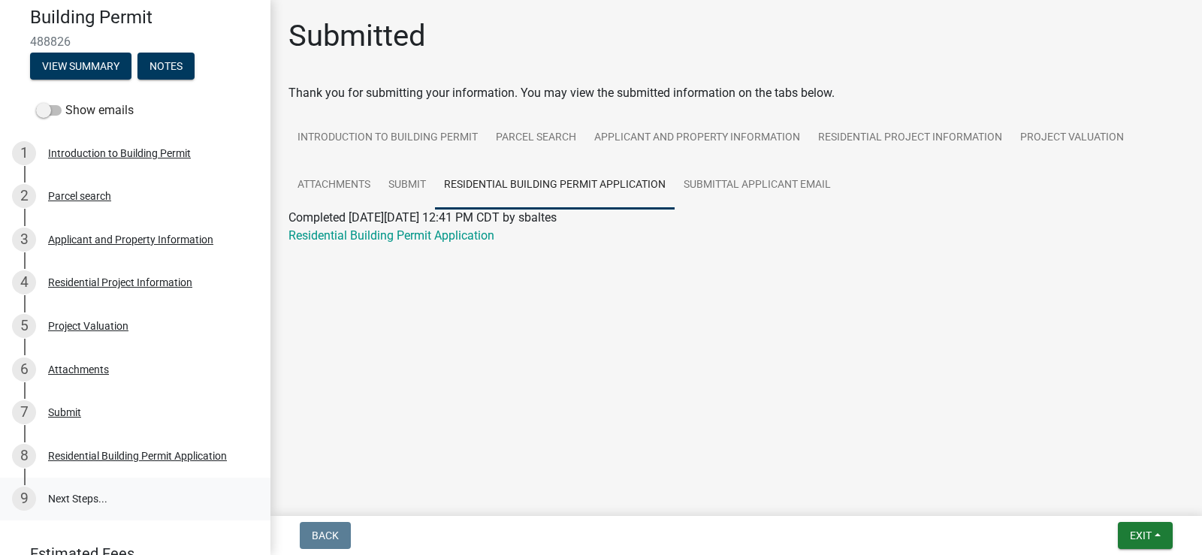
click at [71, 500] on link "9 Next Steps..." at bounding box center [135, 500] width 271 height 44
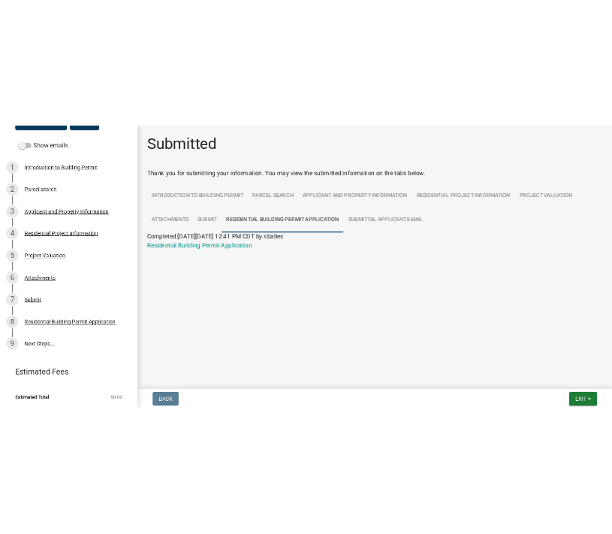
scroll to position [207, 0]
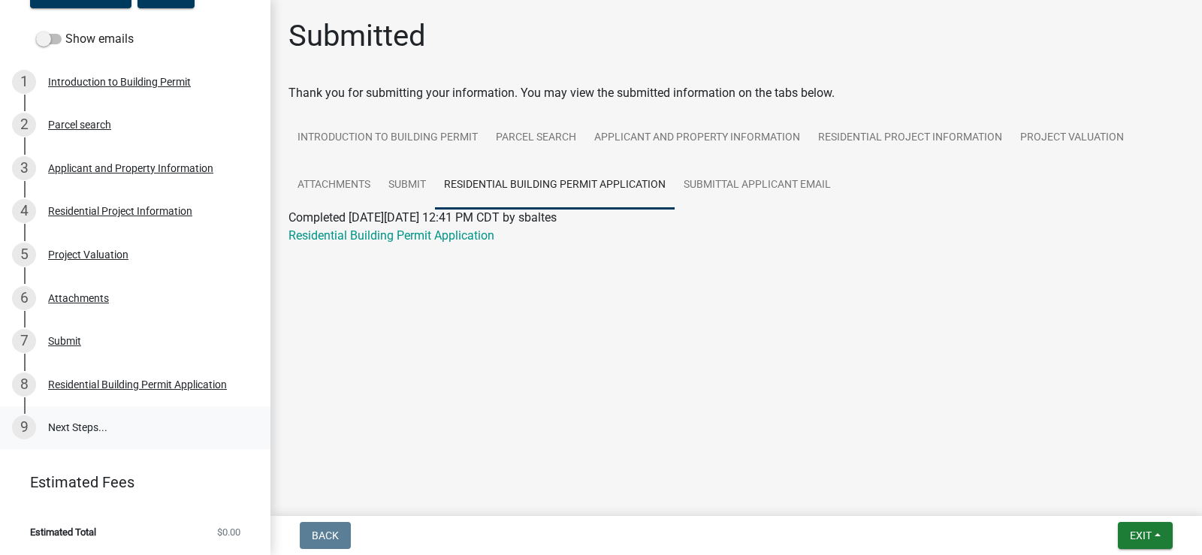
click at [38, 428] on link "9 Next Steps..." at bounding box center [135, 429] width 271 height 44
click at [74, 390] on div "Residential Building Permit Application" at bounding box center [137, 385] width 179 height 11
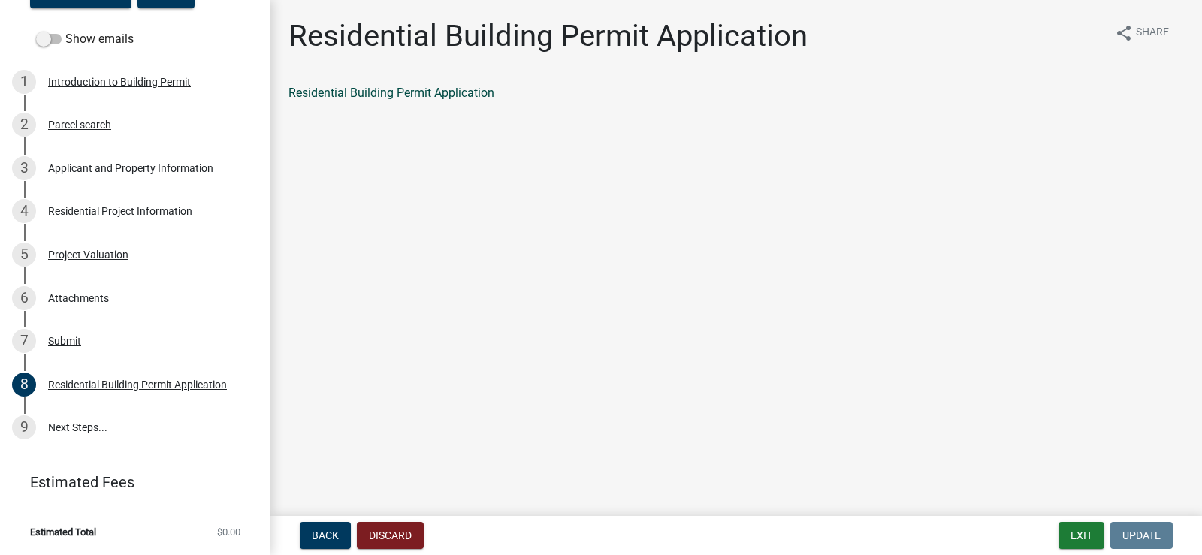
click at [422, 95] on link "Residential Building Permit Application" at bounding box center [392, 93] width 206 height 14
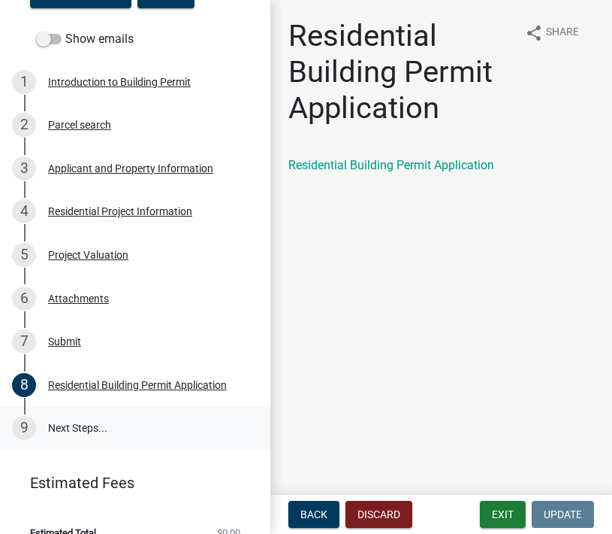
click at [81, 432] on link "9 Next Steps..." at bounding box center [135, 429] width 271 height 44
click at [17, 428] on div "9" at bounding box center [24, 428] width 24 height 24
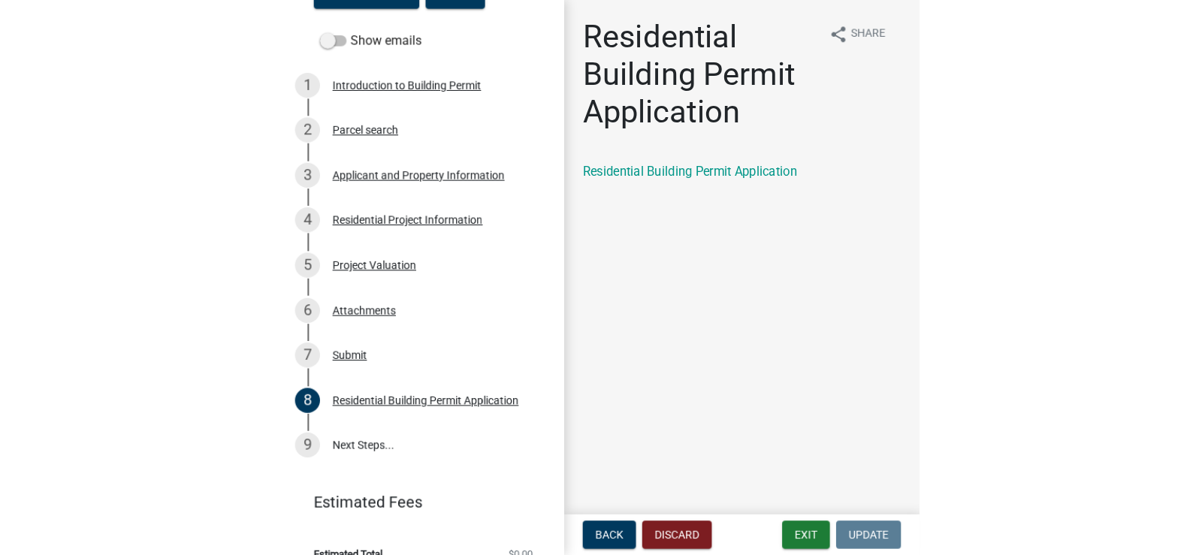
scroll to position [228, 0]
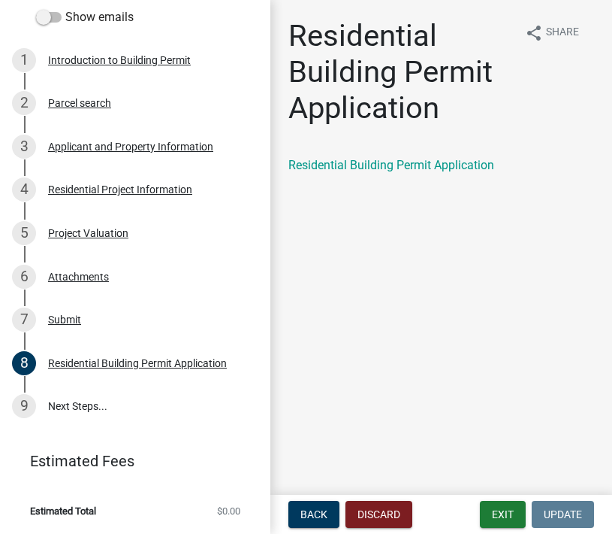
click at [57, 507] on span "Estimated Total" at bounding box center [63, 511] width 66 height 10
click at [26, 413] on div "9" at bounding box center [24, 406] width 24 height 24
click at [17, 409] on div "9" at bounding box center [24, 406] width 24 height 24
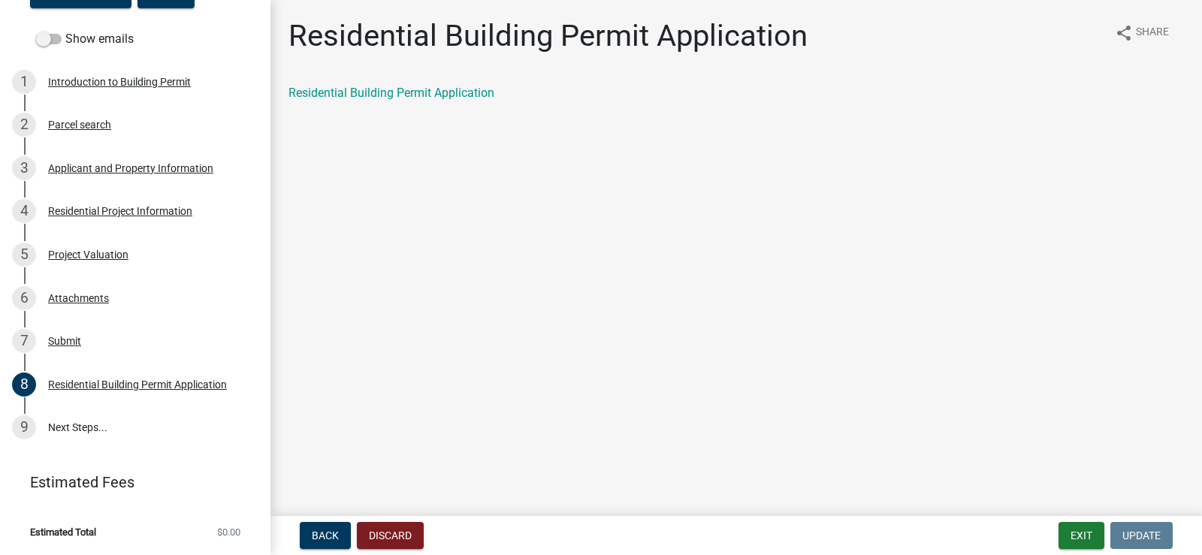
scroll to position [207, 0]
click at [98, 431] on link "9 Next Steps..." at bounding box center [135, 429] width 271 height 44
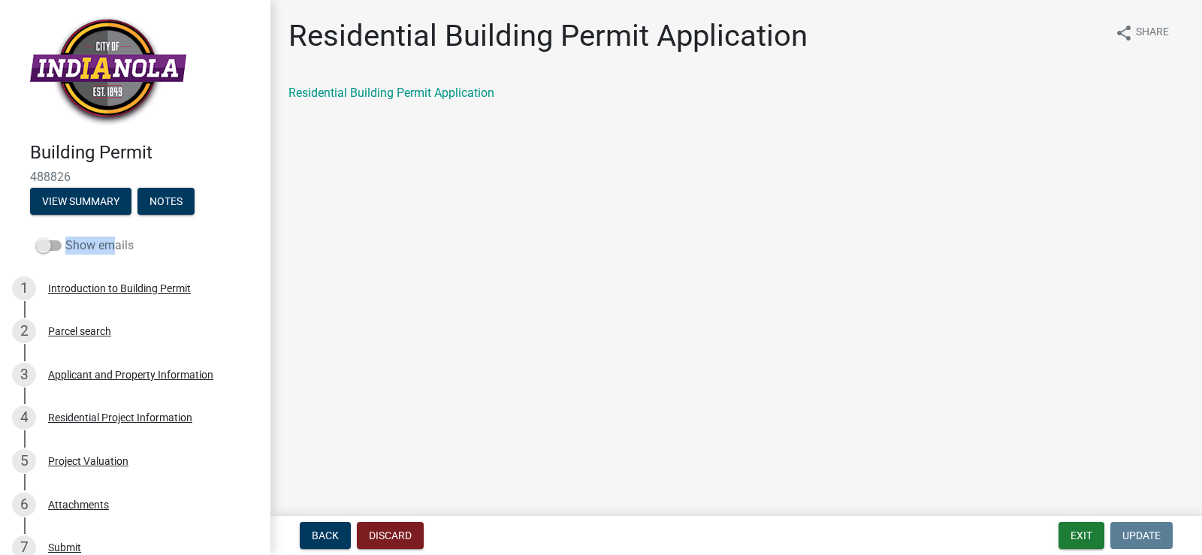
drag, startPoint x: 50, startPoint y: 246, endPoint x: 104, endPoint y: 247, distance: 54.1
click at [104, 247] on label "Show emails" at bounding box center [85, 246] width 98 height 18
click at [50, 251] on label "Show emails" at bounding box center [85, 246] width 98 height 18
click at [65, 237] on input "Show emails" at bounding box center [65, 237] width 0 height 0
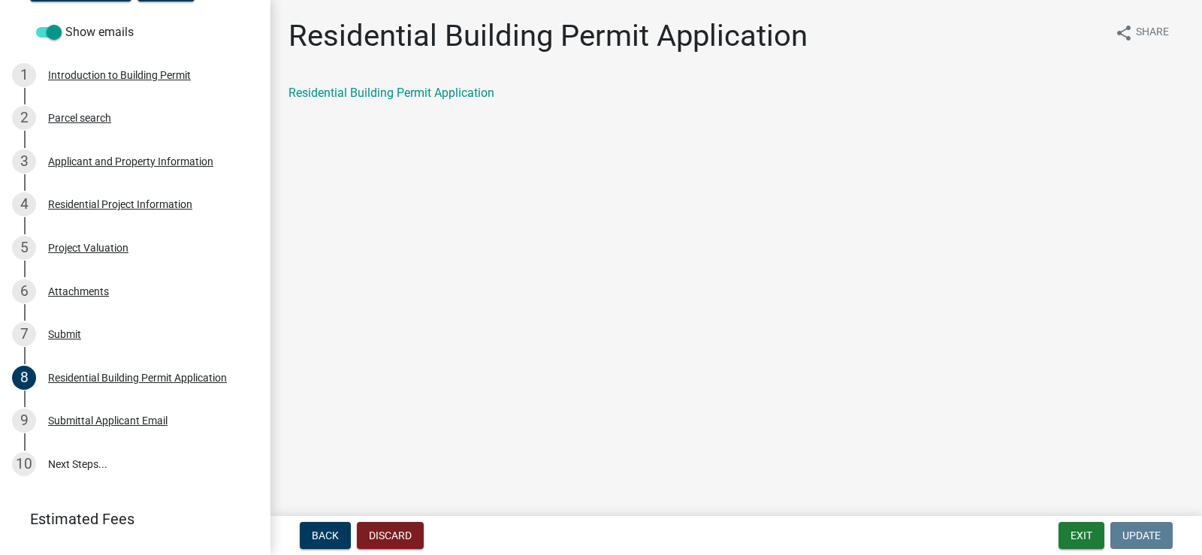
scroll to position [228, 0]
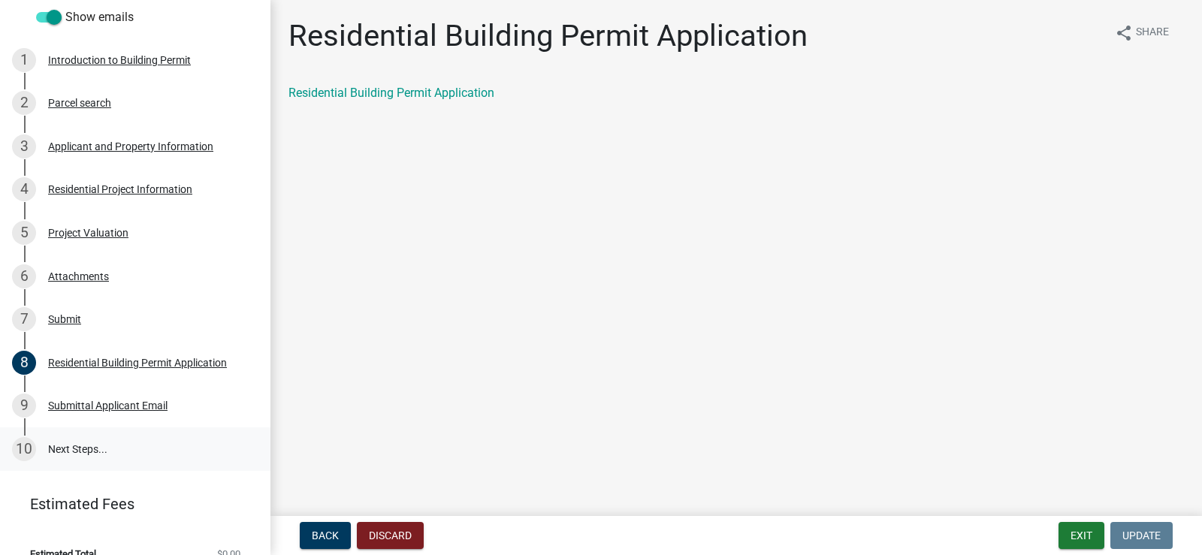
click at [26, 455] on div "10" at bounding box center [24, 449] width 24 height 24
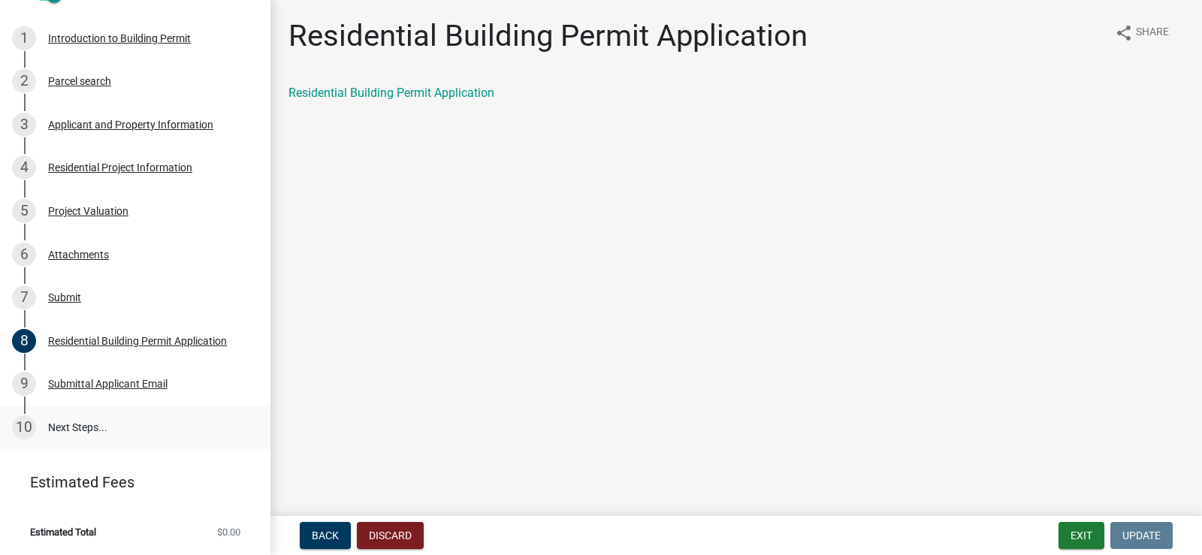
click at [28, 421] on div "10" at bounding box center [24, 428] width 24 height 24
click at [1134, 31] on button "share Share" at bounding box center [1142, 32] width 78 height 29
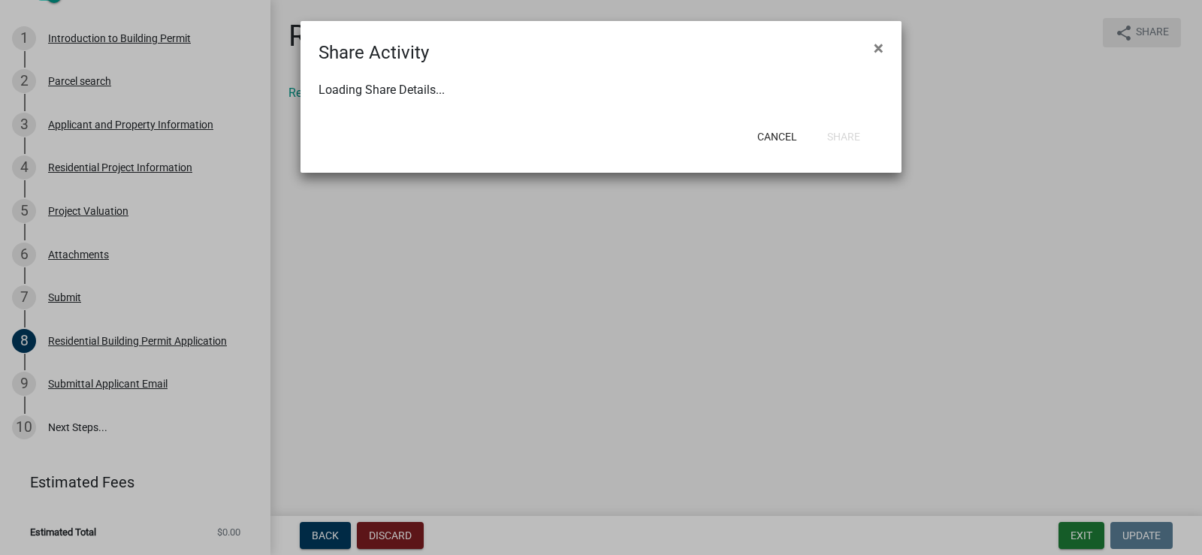
select select "1"
select select "0"
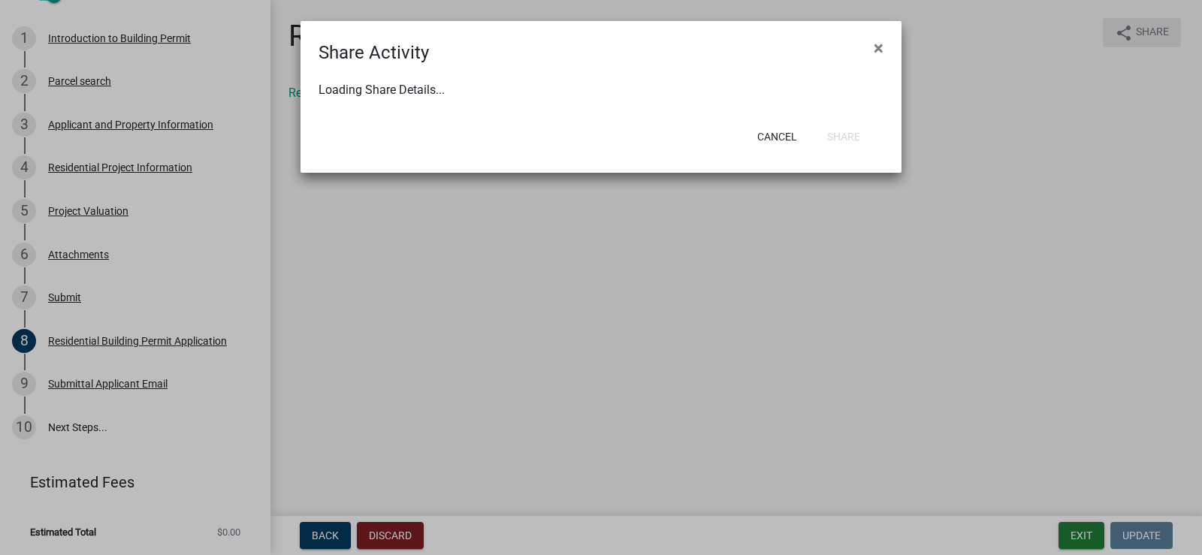
select select "0"
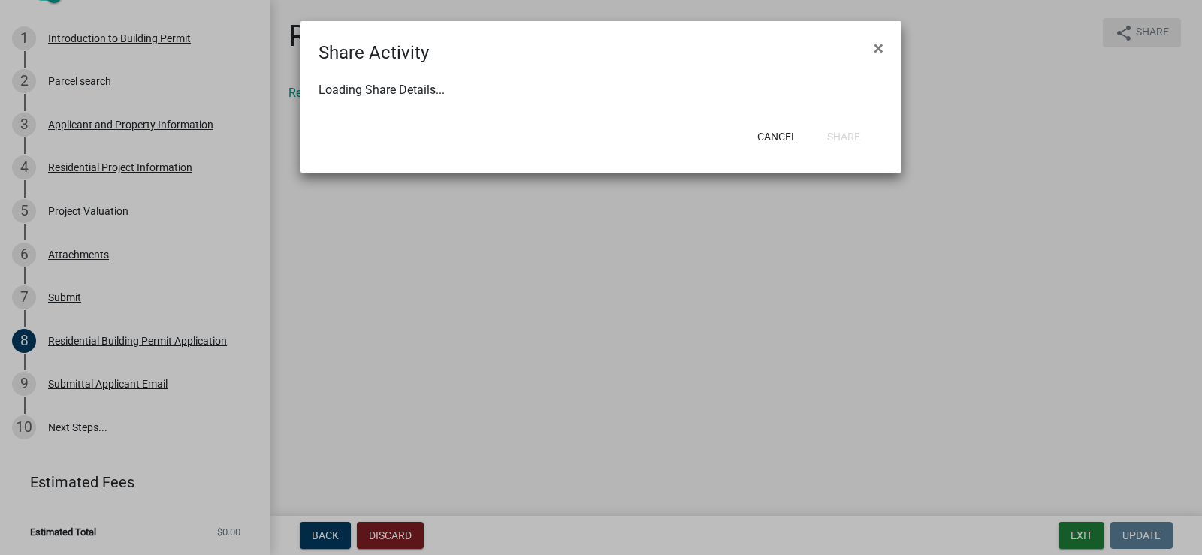
select select "0"
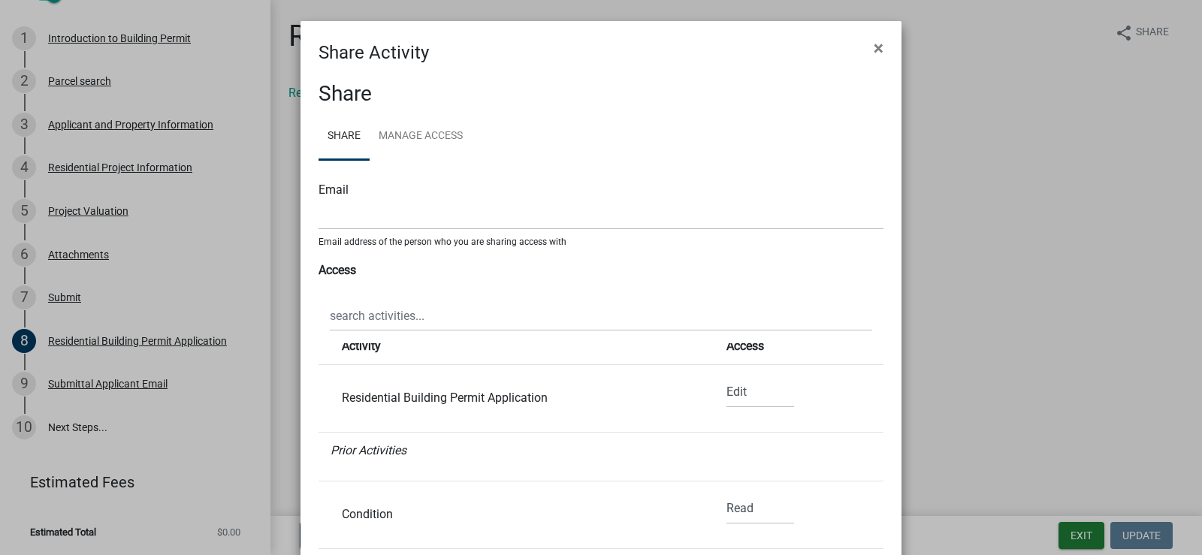
scroll to position [0, 0]
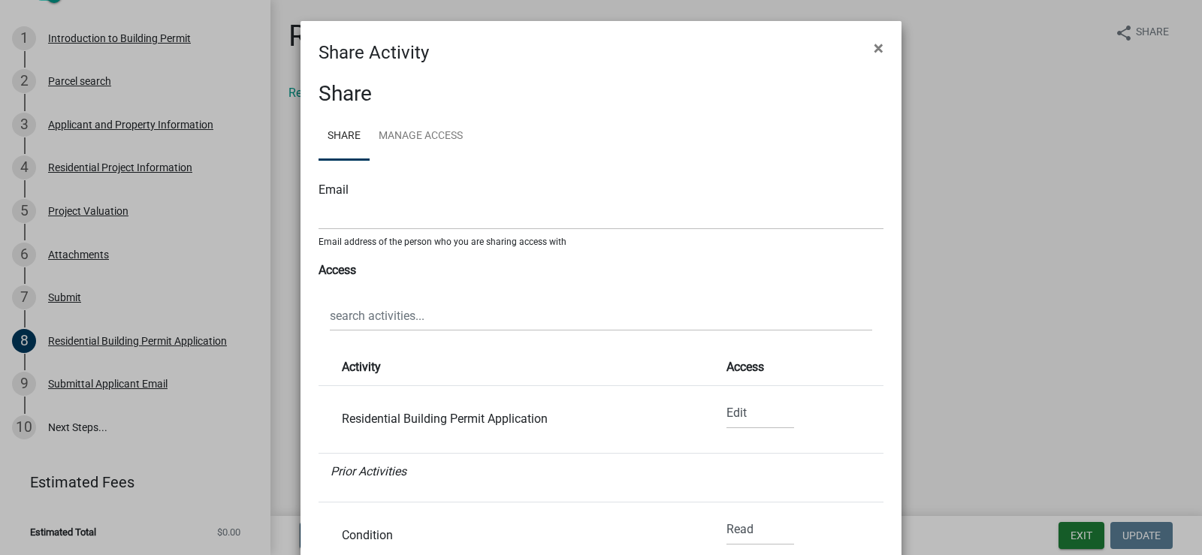
click at [355, 268] on div "Access" at bounding box center [601, 271] width 565 height 18
click at [333, 189] on div "Email" at bounding box center [601, 190] width 565 height 18
click at [426, 136] on link "Manage Access" at bounding box center [421, 137] width 102 height 48
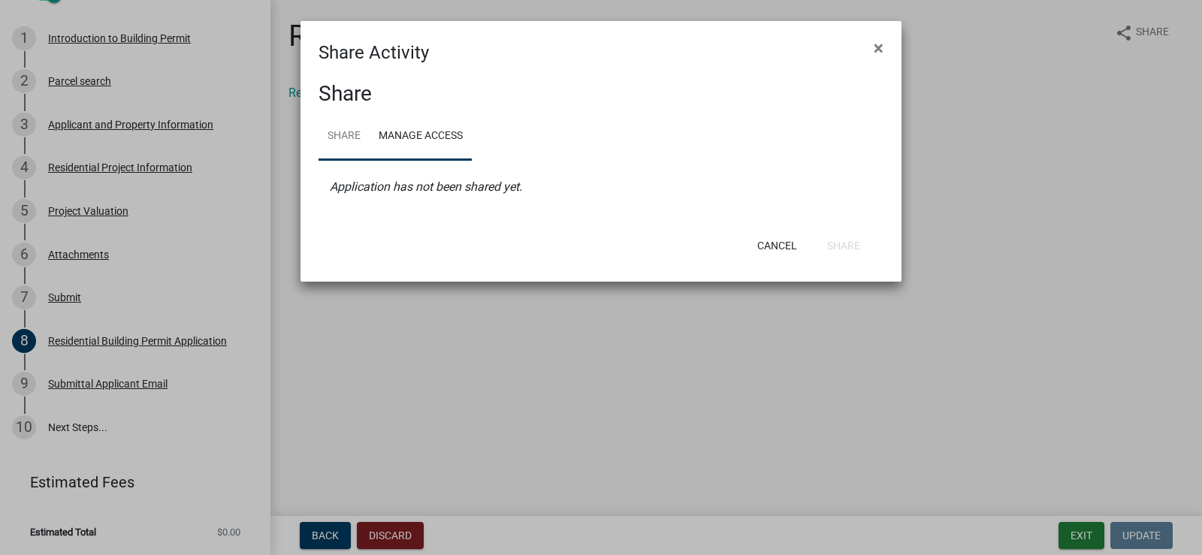
click at [347, 138] on link "Share" at bounding box center [344, 137] width 51 height 48
select select "1"
select select "0"
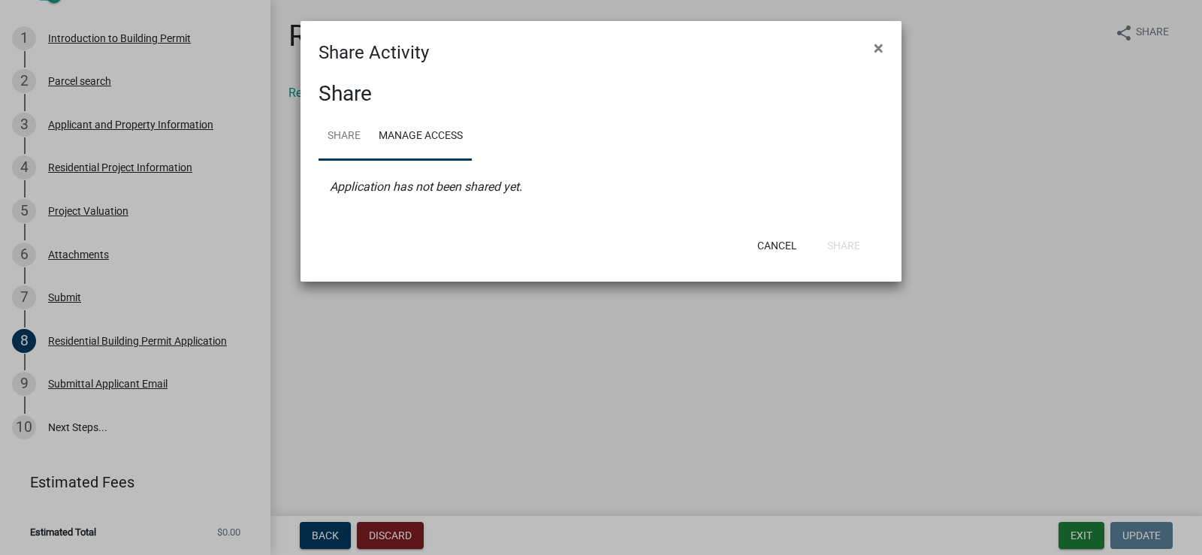
select select "0"
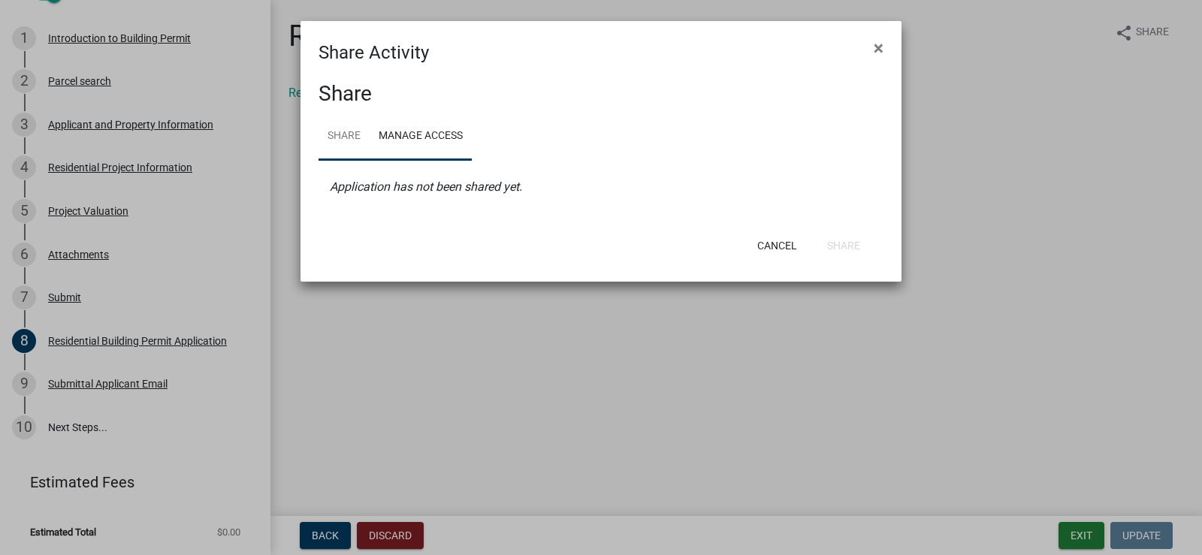
select select "0"
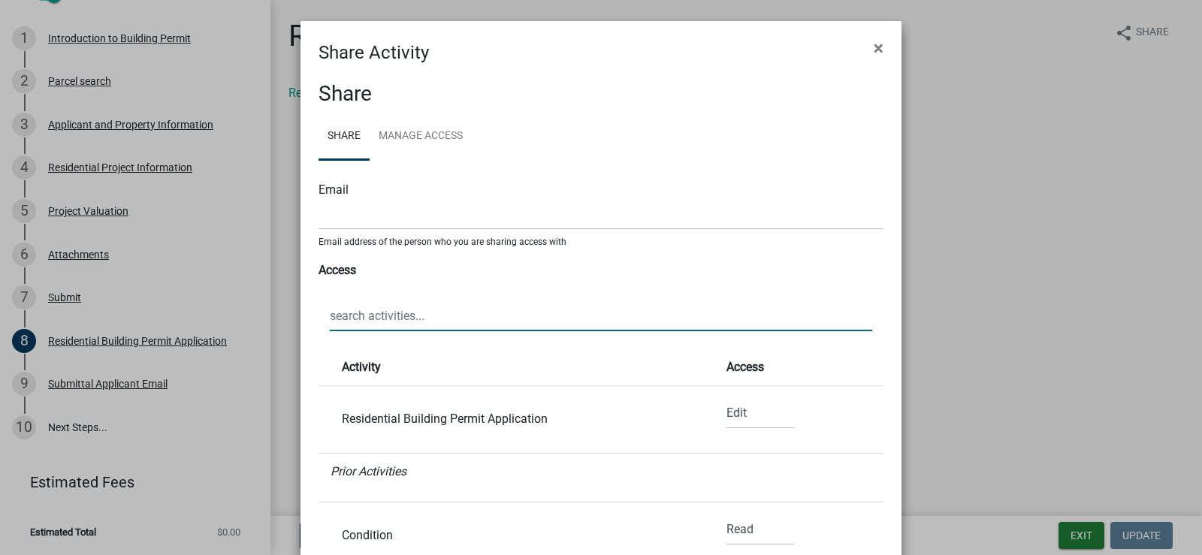
click at [359, 316] on input "text" at bounding box center [601, 316] width 543 height 31
click at [875, 48] on span "×" at bounding box center [879, 48] width 10 height 21
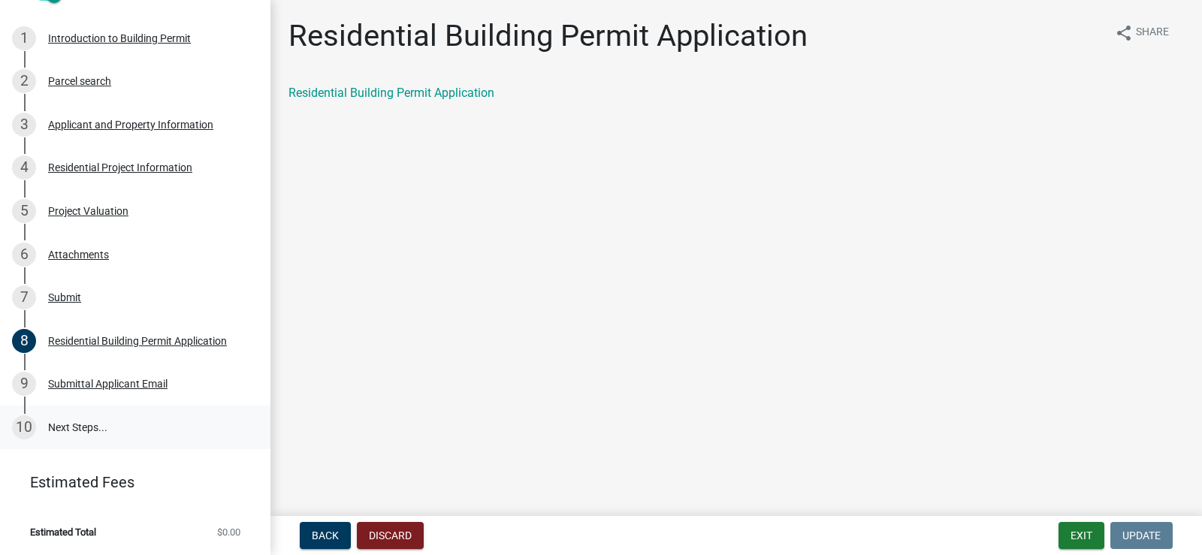
click at [21, 428] on div "10" at bounding box center [24, 428] width 24 height 24
click at [91, 389] on div "Submittal Applicant Email" at bounding box center [107, 384] width 119 height 11
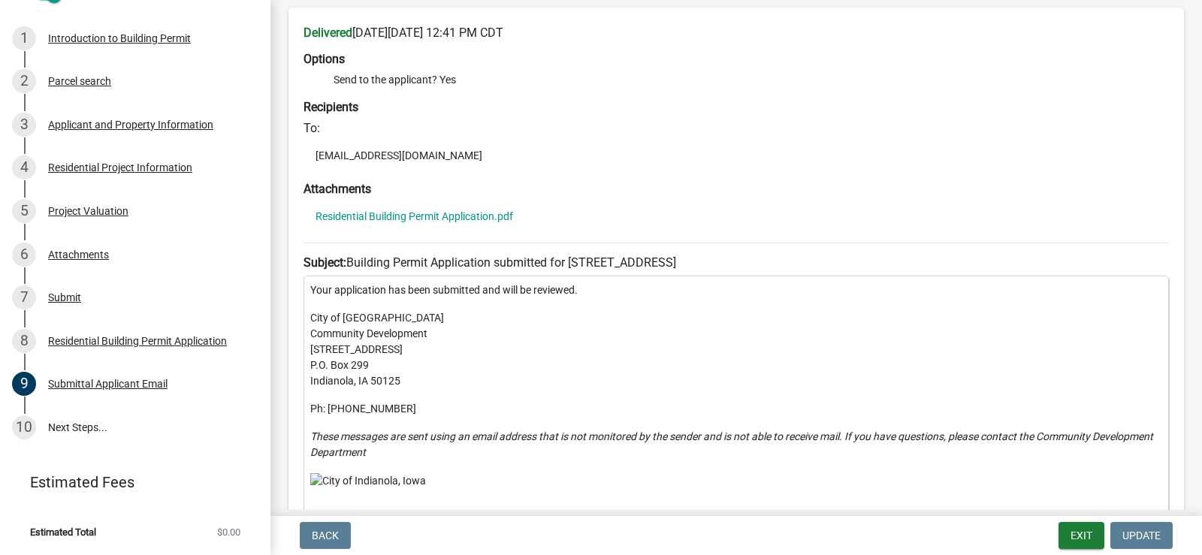
scroll to position [182, 0]
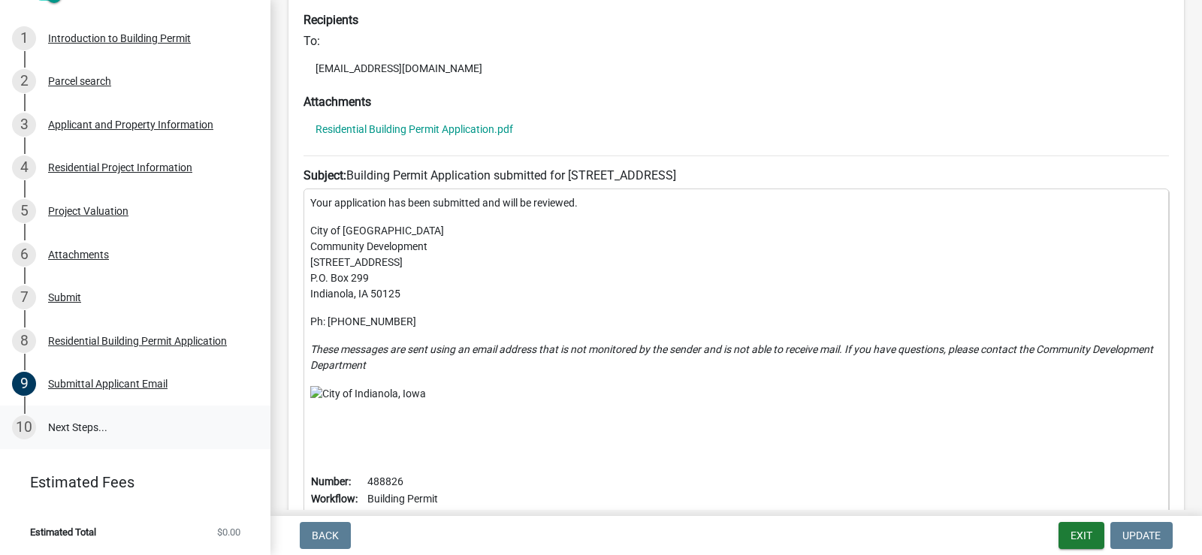
click at [63, 427] on link "10 Next Steps..." at bounding box center [135, 428] width 271 height 44
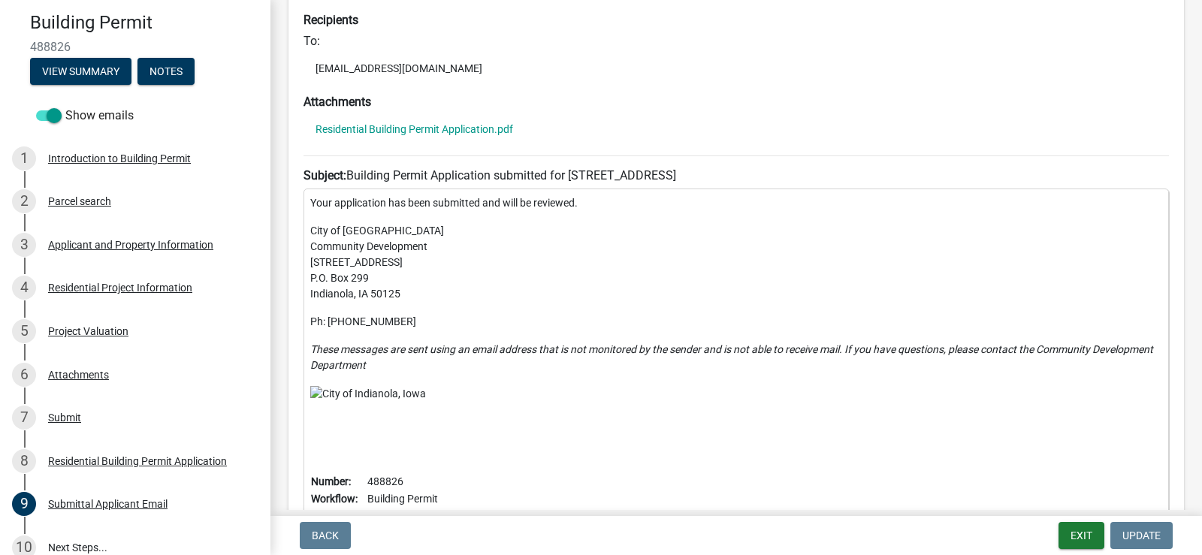
scroll to position [113, 0]
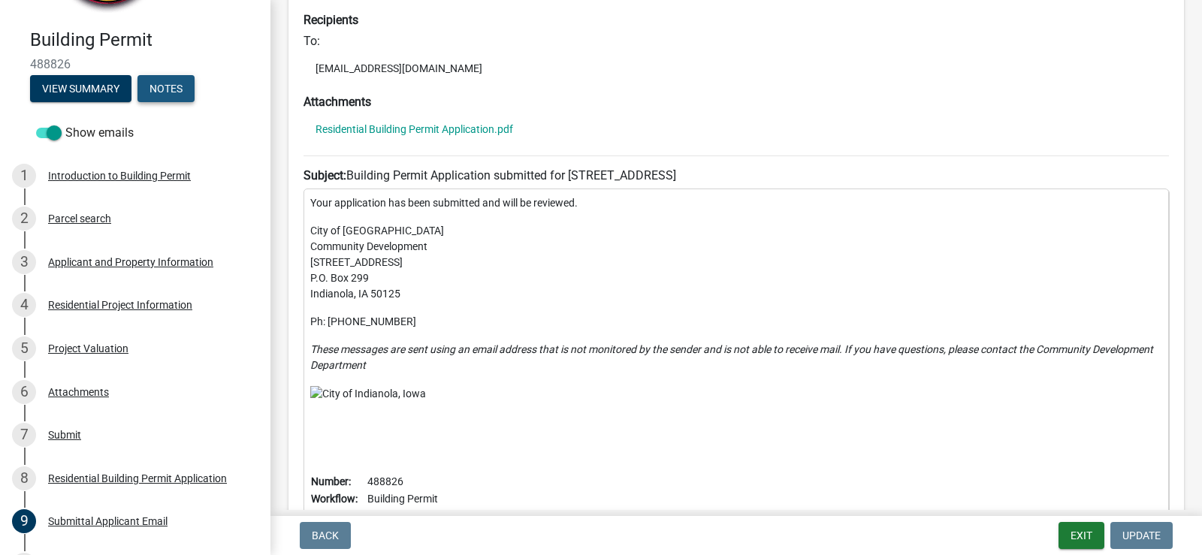
click at [173, 91] on button "Notes" at bounding box center [166, 88] width 57 height 27
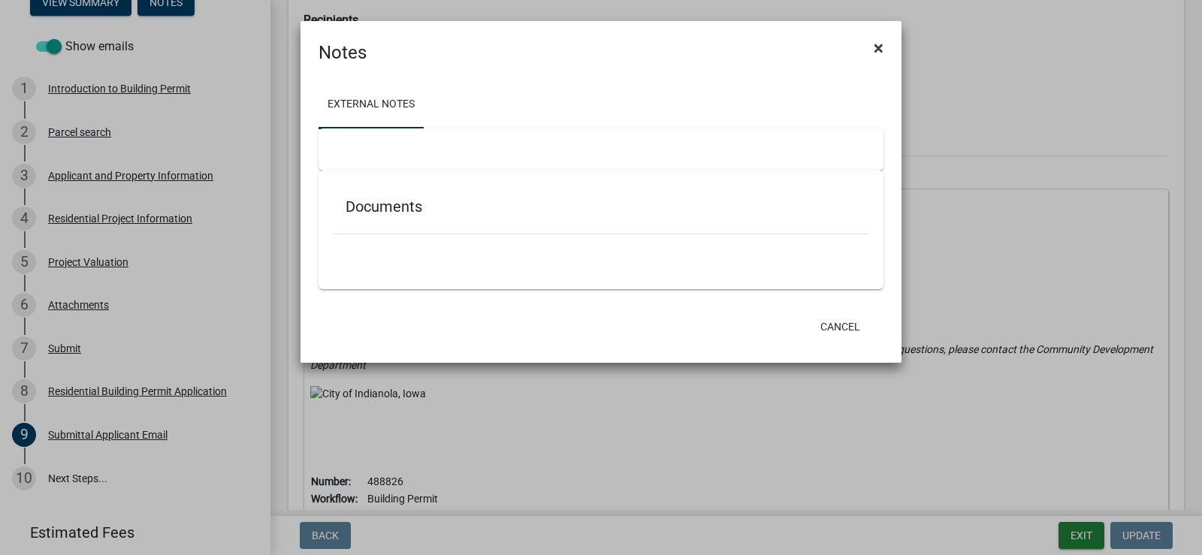
click at [879, 47] on span "×" at bounding box center [879, 48] width 10 height 21
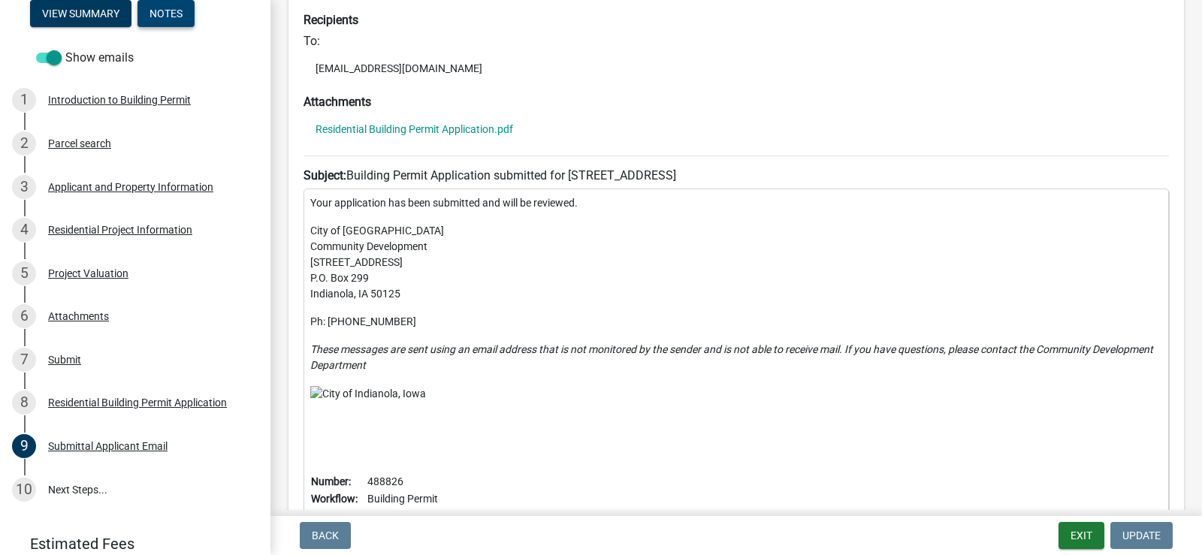
scroll to position [0, 0]
